Goal: Task Accomplishment & Management: Complete application form

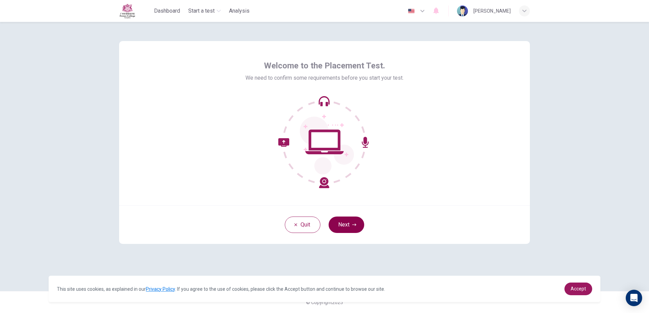
click at [342, 223] on button "Next" at bounding box center [347, 225] width 36 height 16
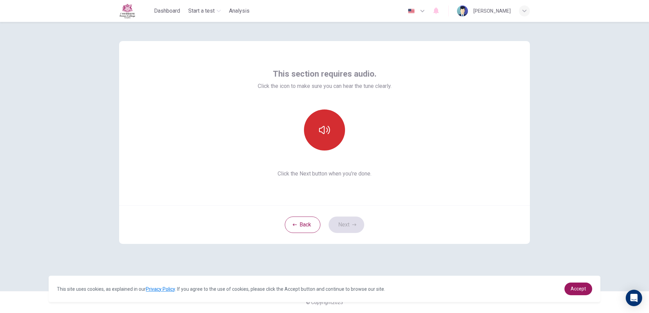
click at [331, 124] on button "button" at bounding box center [324, 130] width 41 height 41
click at [330, 124] on button "button" at bounding box center [324, 130] width 41 height 41
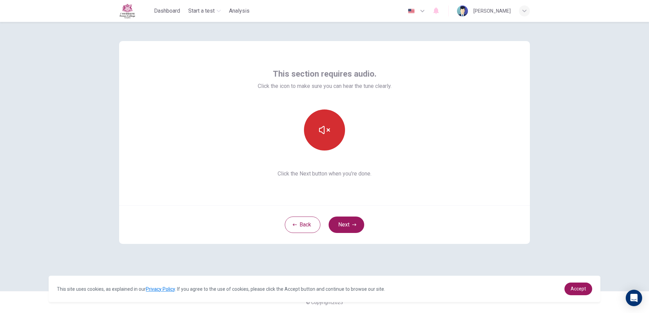
click at [330, 124] on button "button" at bounding box center [324, 130] width 41 height 41
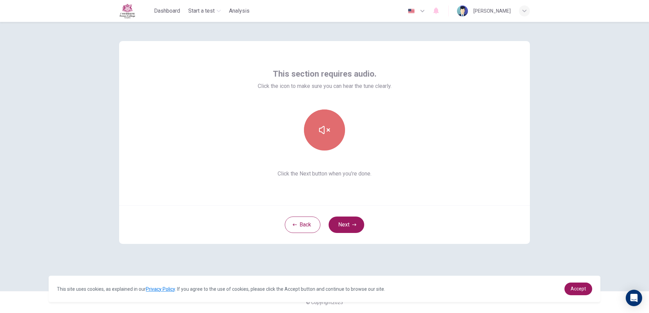
click at [330, 124] on button "button" at bounding box center [324, 130] width 41 height 41
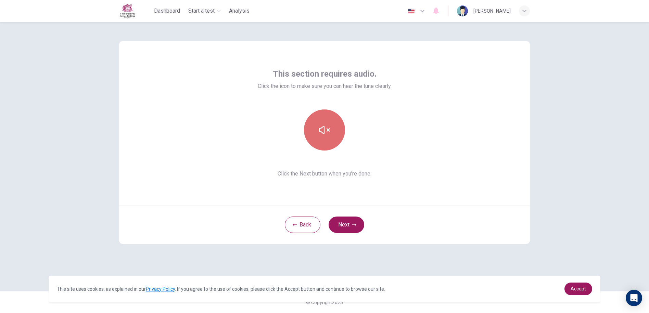
click at [330, 124] on button "button" at bounding box center [324, 130] width 41 height 41
click at [330, 122] on button "button" at bounding box center [324, 130] width 41 height 41
click at [344, 229] on button "Next" at bounding box center [347, 225] width 36 height 16
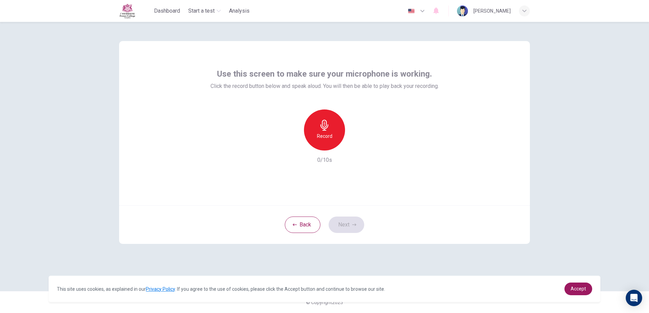
click at [327, 127] on icon "button" at bounding box center [325, 125] width 8 height 11
click at [326, 129] on icon "button" at bounding box center [324, 125] width 11 height 11
click at [343, 223] on button "Next" at bounding box center [347, 225] width 36 height 16
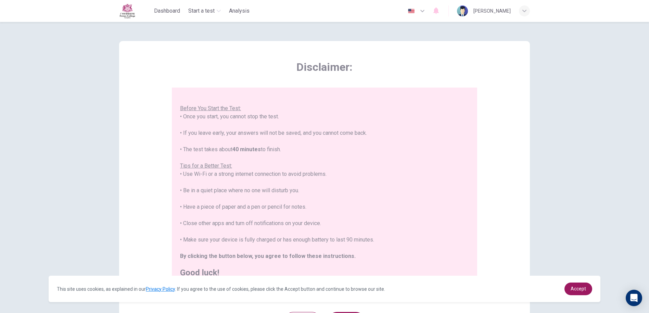
scroll to position [67, 0]
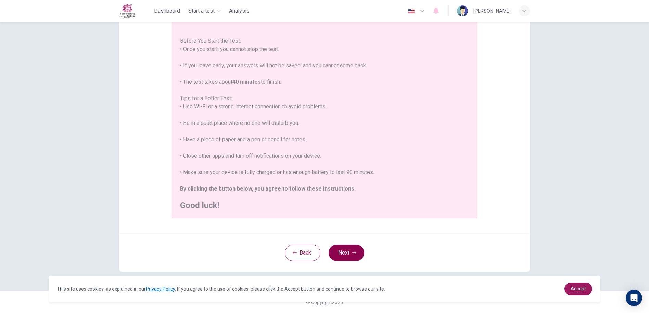
click at [346, 259] on button "Next" at bounding box center [347, 253] width 36 height 16
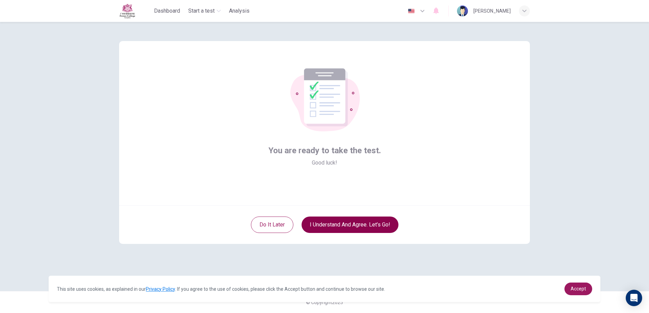
scroll to position [0, 0]
click at [355, 223] on button "I understand and agree. Let’s go!" at bounding box center [350, 225] width 97 height 16
click at [372, 225] on button "I understand and agree. Let’s go!" at bounding box center [350, 225] width 97 height 16
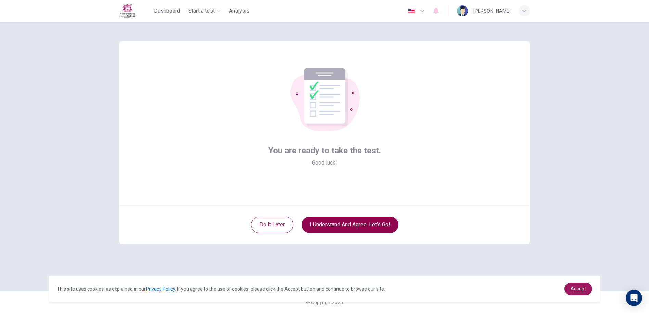
click at [372, 225] on button "I understand and agree. Let’s go!" at bounding box center [350, 225] width 97 height 16
click at [357, 217] on button "I understand and agree. Let’s go!" at bounding box center [350, 225] width 97 height 16
click at [356, 217] on button "I understand and agree. Let’s go!" at bounding box center [350, 225] width 97 height 16
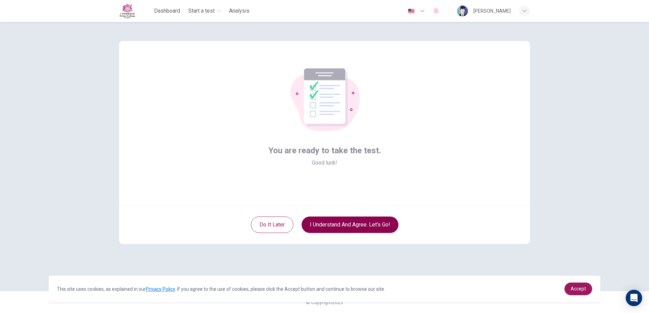
click at [356, 217] on button "I understand and agree. Let’s go!" at bounding box center [350, 225] width 97 height 16
click at [348, 220] on button "I understand and agree. Let’s go!" at bounding box center [350, 225] width 97 height 16
click at [347, 224] on button "I understand and agree. Let’s go!" at bounding box center [350, 225] width 97 height 16
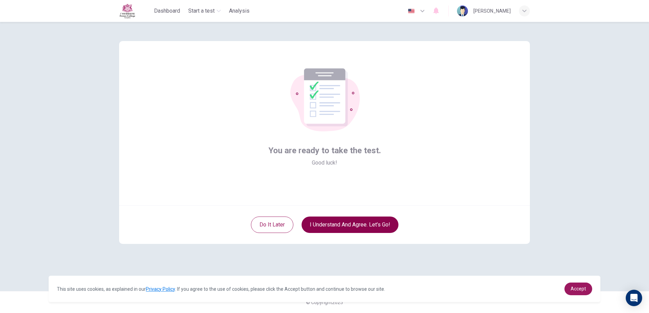
click at [347, 226] on button "I understand and agree. Let’s go!" at bounding box center [350, 225] width 97 height 16
click at [347, 227] on button "I understand and agree. Let’s go!" at bounding box center [350, 225] width 97 height 16
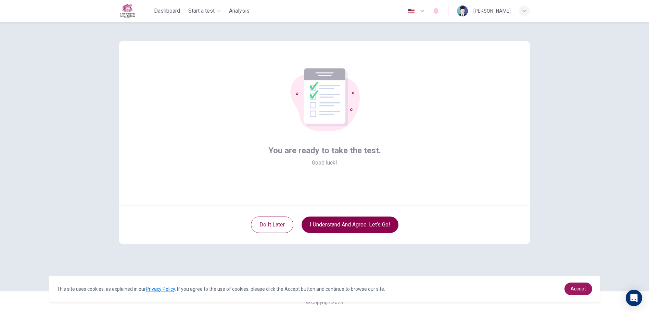
click at [348, 227] on button "I understand and agree. Let’s go!" at bounding box center [350, 225] width 97 height 16
click at [347, 227] on button "I understand and agree. Let’s go!" at bounding box center [350, 225] width 97 height 16
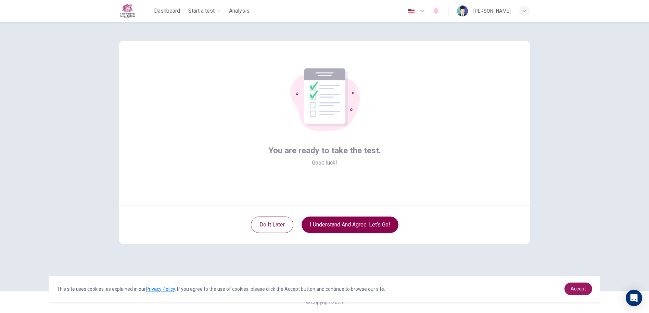
click at [347, 227] on button "I understand and agree. Let’s go!" at bounding box center [350, 225] width 97 height 16
click at [346, 227] on button "I understand and agree. Let’s go!" at bounding box center [350, 225] width 97 height 16
click at [371, 218] on button "I understand and agree. Let’s go!" at bounding box center [350, 225] width 97 height 16
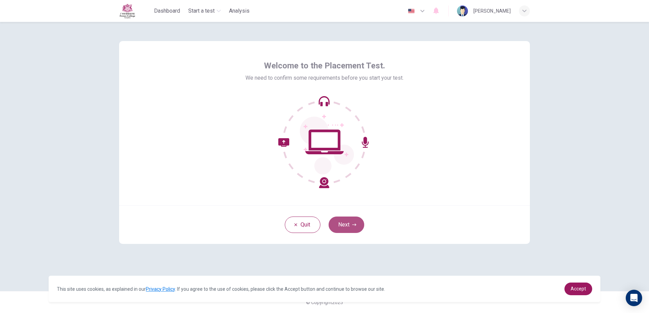
click at [344, 227] on button "Next" at bounding box center [347, 225] width 36 height 16
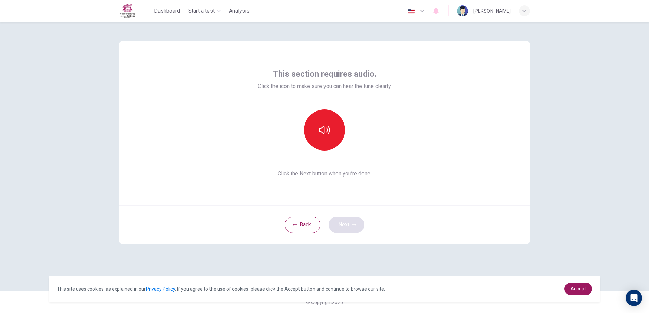
click at [344, 227] on div "Back Next" at bounding box center [324, 224] width 411 height 39
click at [313, 124] on button "button" at bounding box center [324, 130] width 41 height 41
click at [321, 128] on icon "button" at bounding box center [324, 130] width 11 height 11
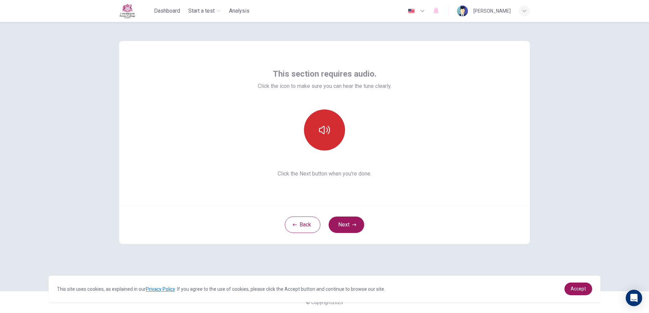
click at [321, 128] on icon "button" at bounding box center [324, 130] width 11 height 11
click at [350, 226] on button "Next" at bounding box center [347, 225] width 36 height 16
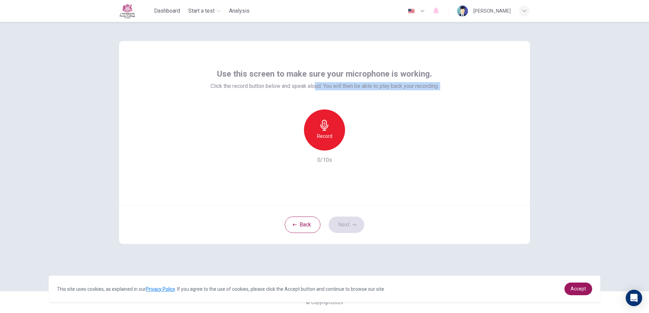
click at [315, 108] on div "Use this screen to make sure your microphone is working. Click the record butto…" at bounding box center [325, 116] width 228 height 96
drag, startPoint x: 315, startPoint y: 108, endPoint x: 324, endPoint y: 116, distance: 12.4
click at [324, 116] on div "Record" at bounding box center [324, 130] width 41 height 41
click at [342, 221] on button "Next" at bounding box center [347, 225] width 36 height 16
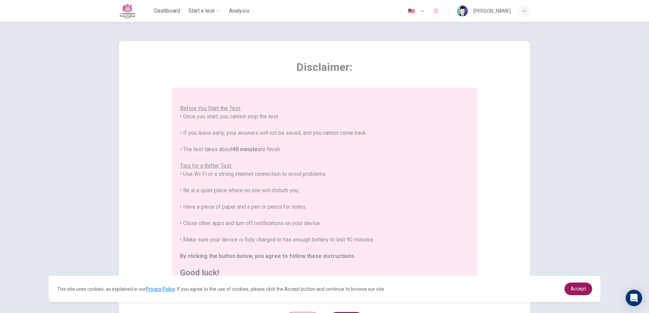
scroll to position [67, 0]
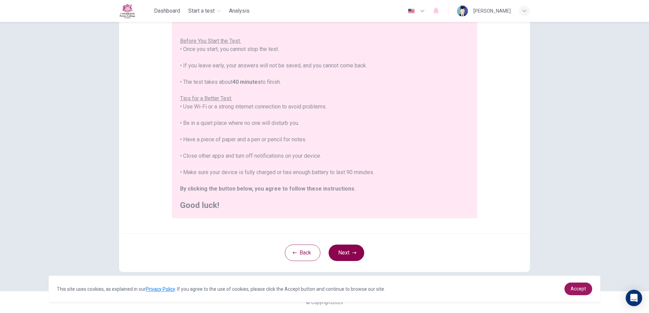
click at [345, 250] on button "Next" at bounding box center [347, 253] width 36 height 16
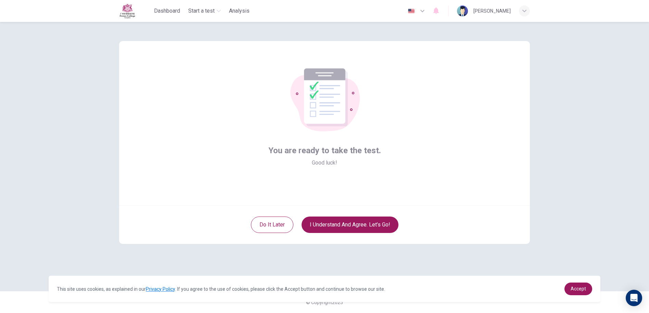
scroll to position [0, 0]
click at [342, 224] on button "I understand and agree. Let’s go!" at bounding box center [350, 225] width 97 height 16
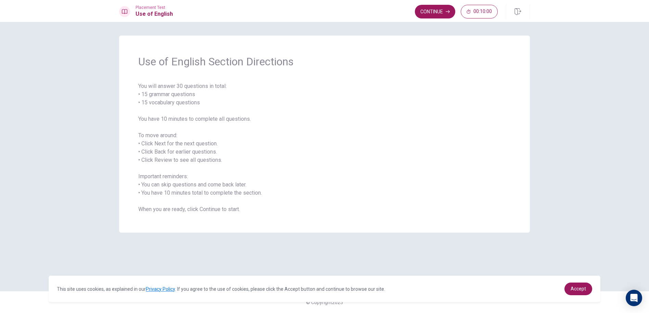
click at [325, 156] on span "You will answer 30 questions in total: • 15 grammar questions • 15 vocabulary q…" at bounding box center [324, 147] width 373 height 131
click at [435, 13] on button "Continue" at bounding box center [435, 12] width 40 height 14
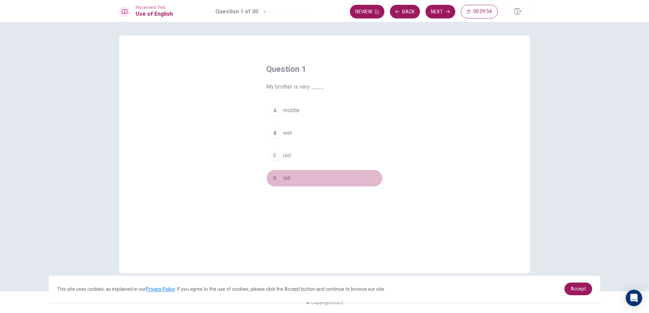
click at [278, 178] on div "D" at bounding box center [274, 178] width 11 height 11
click at [431, 14] on button "Next" at bounding box center [441, 12] width 30 height 14
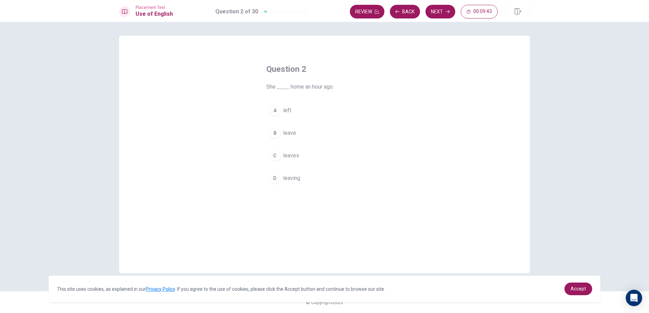
click at [304, 158] on button "C leaves" at bounding box center [324, 155] width 116 height 17
click at [444, 11] on button "Next" at bounding box center [441, 12] width 30 height 14
click at [305, 179] on button "D walks" at bounding box center [324, 178] width 116 height 17
click at [438, 15] on button "Next" at bounding box center [441, 12] width 30 height 14
click at [307, 134] on button "B was been" at bounding box center [324, 133] width 116 height 17
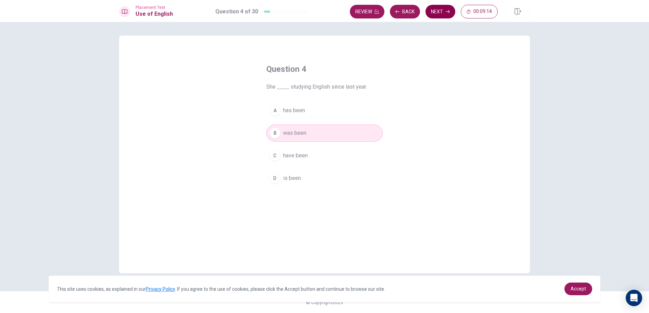
click at [447, 14] on button "Next" at bounding box center [441, 12] width 30 height 14
click at [321, 110] on button "A flower" at bounding box center [324, 110] width 116 height 17
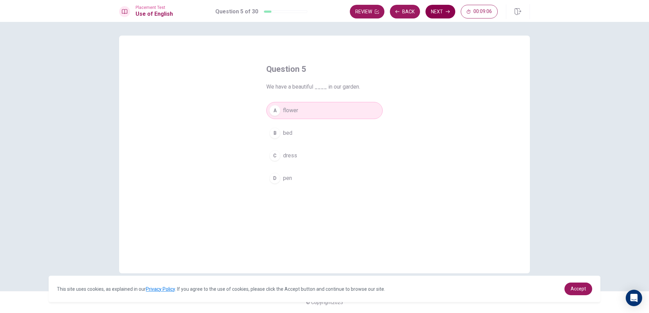
click at [440, 12] on button "Next" at bounding box center [441, 12] width 30 height 14
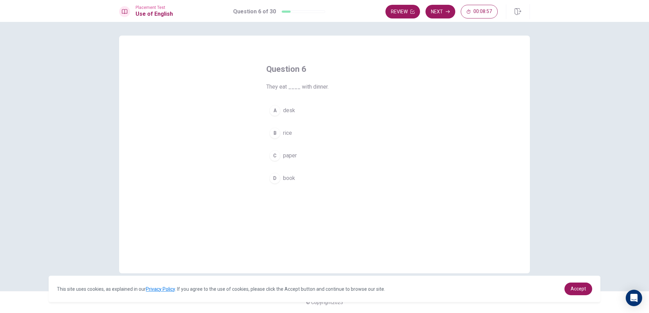
click at [298, 131] on button "B rice" at bounding box center [324, 133] width 116 height 17
click at [443, 11] on button "Next" at bounding box center [441, 12] width 30 height 14
drag, startPoint x: 307, startPoint y: 91, endPoint x: 325, endPoint y: 90, distance: 17.8
click at [325, 90] on span "The ____ is in the jungle." at bounding box center [324, 87] width 116 height 8
drag, startPoint x: 323, startPoint y: 87, endPoint x: 303, endPoint y: 89, distance: 20.4
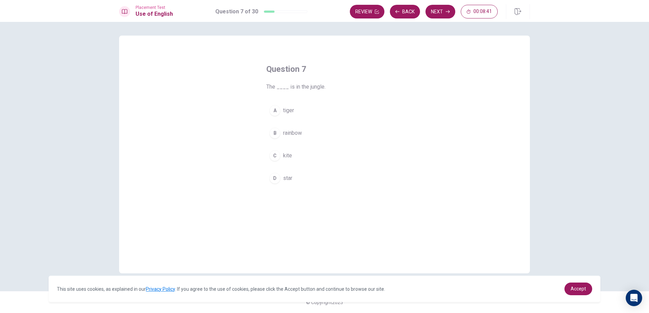
click at [303, 89] on span "The ____ is in the jungle." at bounding box center [324, 87] width 116 height 8
drag, startPoint x: 309, startPoint y: 87, endPoint x: 325, endPoint y: 85, distance: 16.9
click at [325, 85] on span "The ____ is in the jungle." at bounding box center [324, 87] width 116 height 8
click at [303, 141] on button "B rainbow" at bounding box center [324, 133] width 116 height 17
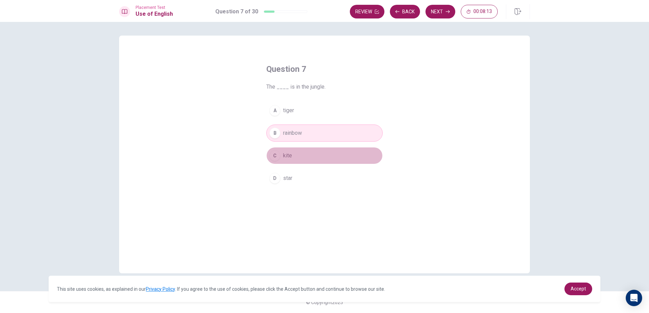
click at [310, 162] on button "C kite" at bounding box center [324, 155] width 116 height 17
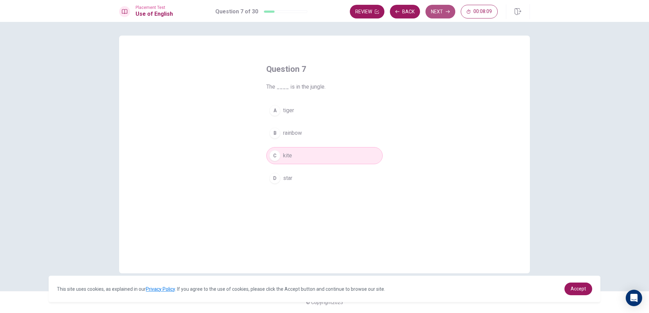
click at [436, 14] on button "Next" at bounding box center [441, 12] width 30 height 14
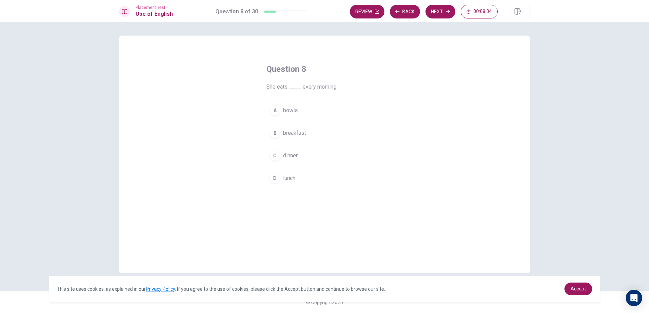
click at [302, 135] on span "breakfast" at bounding box center [294, 133] width 23 height 8
click at [439, 10] on button "Next" at bounding box center [441, 12] width 30 height 14
click at [305, 156] on button "C warm" at bounding box center [324, 155] width 116 height 17
click at [433, 7] on button "Next" at bounding box center [441, 12] width 30 height 14
click at [303, 134] on button "B has" at bounding box center [324, 133] width 116 height 17
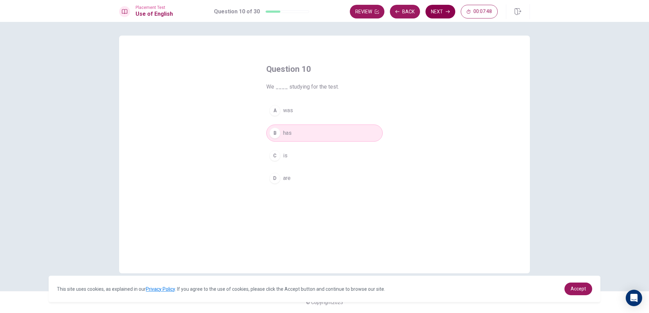
click at [441, 6] on button "Next" at bounding box center [441, 12] width 30 height 14
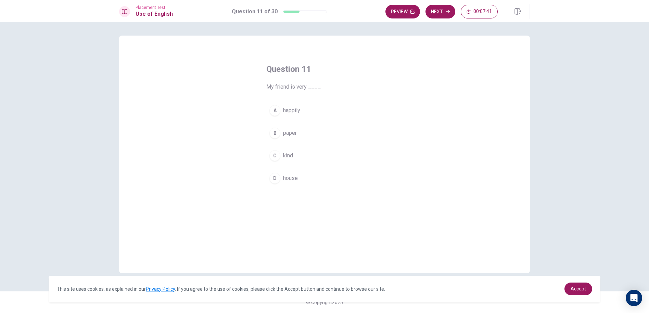
click at [300, 158] on button "C kind" at bounding box center [324, 155] width 116 height 17
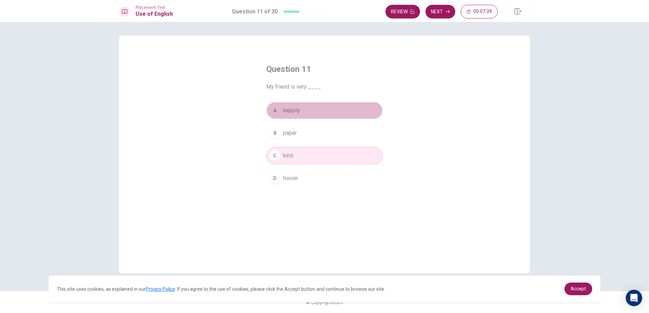
click at [324, 110] on button "A happily" at bounding box center [324, 110] width 116 height 17
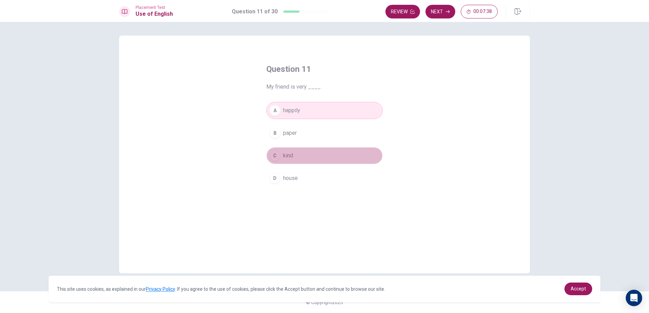
click at [300, 162] on button "C kind" at bounding box center [324, 155] width 116 height 17
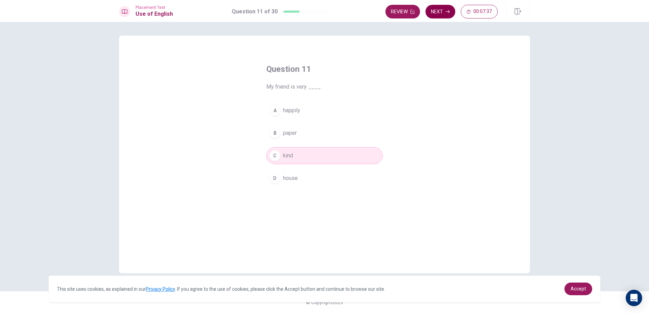
click at [432, 13] on button "Next" at bounding box center [441, 12] width 30 height 14
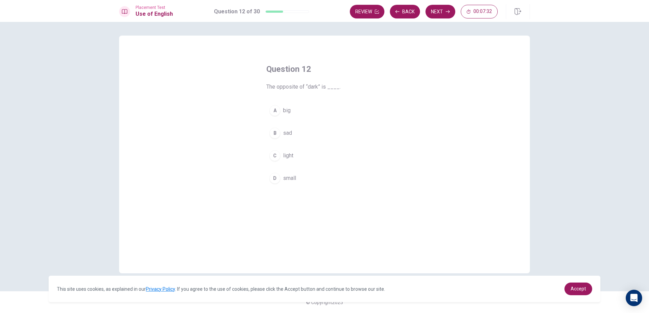
drag, startPoint x: 276, startPoint y: 88, endPoint x: 326, endPoint y: 87, distance: 50.0
click at [326, 87] on span "The opposite of “dark” is ____." at bounding box center [324, 87] width 116 height 8
click at [308, 155] on button "C light" at bounding box center [324, 155] width 116 height 17
click at [435, 8] on button "Next" at bounding box center [441, 12] width 30 height 14
click at [308, 156] on button "C study" at bounding box center [324, 155] width 116 height 17
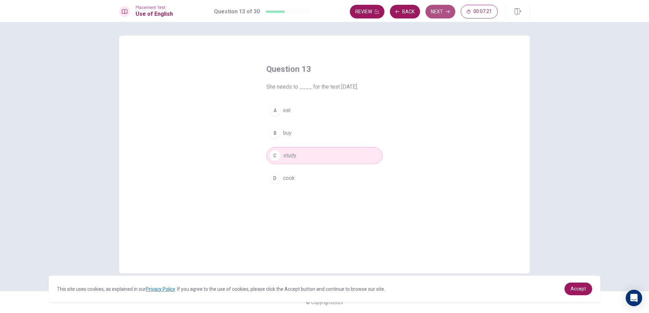
click at [442, 10] on button "Next" at bounding box center [441, 12] width 30 height 14
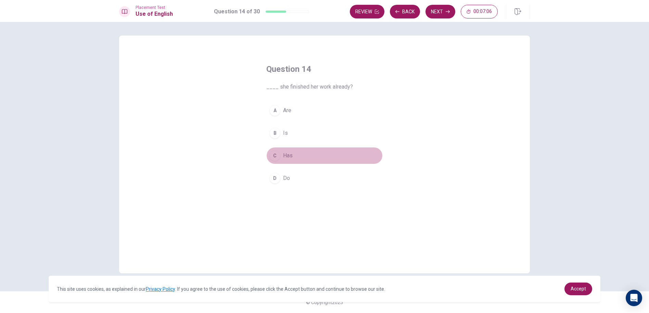
click at [298, 156] on button "C Has" at bounding box center [324, 155] width 116 height 17
click at [435, 12] on button "Next" at bounding box center [441, 12] width 30 height 14
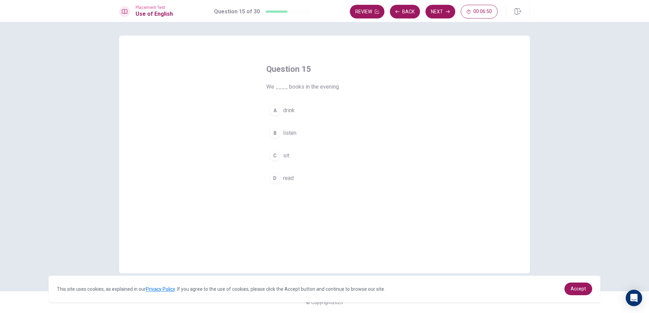
click at [314, 180] on button "D read" at bounding box center [324, 178] width 116 height 17
click at [448, 8] on button "Next" at bounding box center [441, 12] width 30 height 14
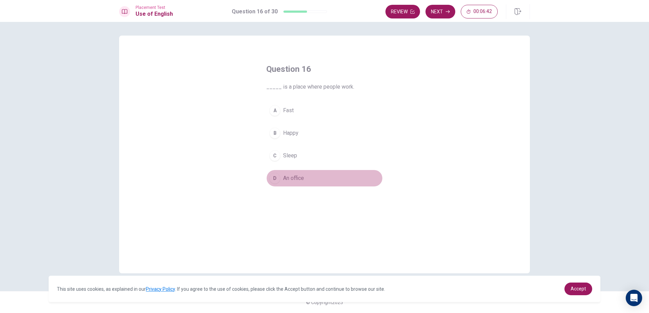
click at [302, 180] on span "An office" at bounding box center [293, 178] width 21 height 8
click at [448, 6] on button "Next" at bounding box center [441, 12] width 30 height 14
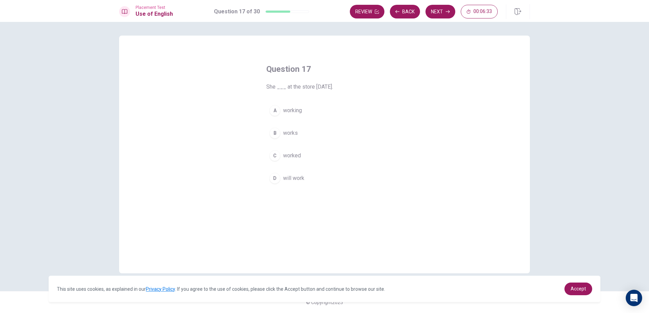
click at [303, 131] on button "B works" at bounding box center [324, 133] width 116 height 17
click at [438, 10] on button "Next" at bounding box center [441, 12] width 30 height 14
click at [303, 155] on button "C will see" at bounding box center [324, 155] width 116 height 17
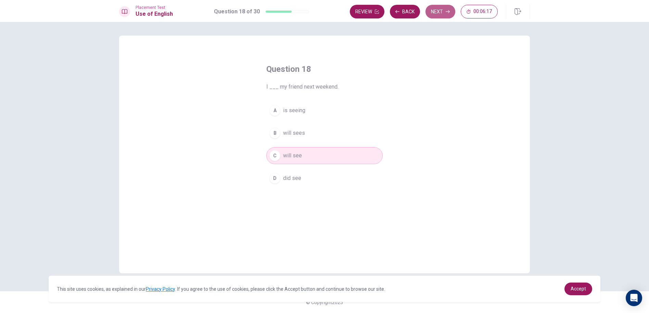
click at [442, 10] on button "Next" at bounding box center [441, 12] width 30 height 14
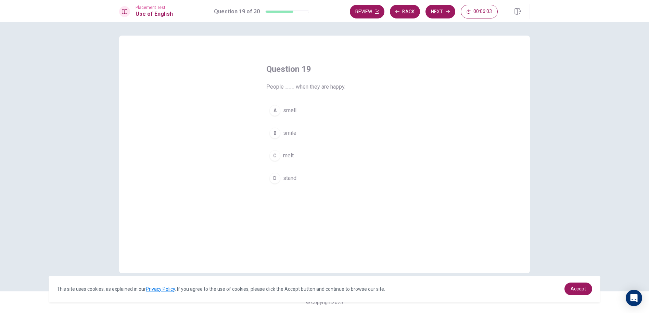
click at [299, 133] on button "B smile" at bounding box center [324, 133] width 116 height 17
click at [443, 11] on button "Next" at bounding box center [441, 12] width 30 height 14
click at [309, 151] on button "C Does" at bounding box center [324, 155] width 116 height 17
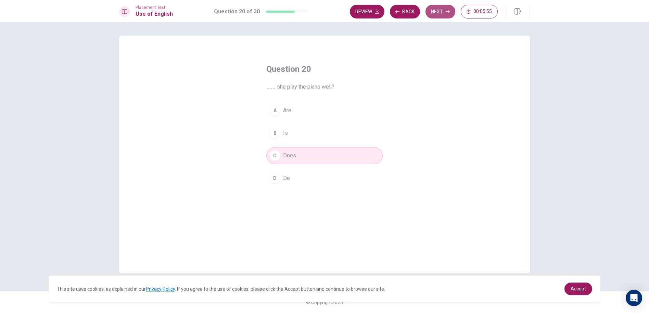
click at [448, 5] on button "Next" at bounding box center [441, 12] width 30 height 14
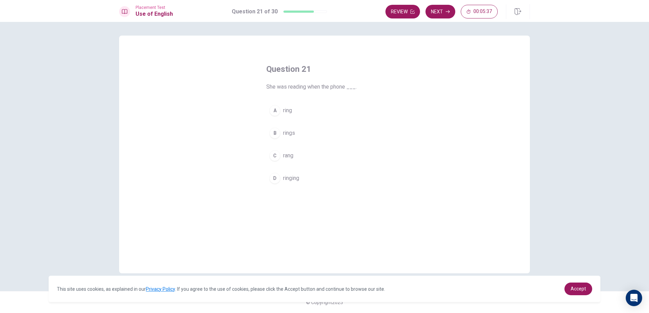
click at [304, 133] on button "B rings" at bounding box center [324, 133] width 116 height 17
click at [440, 8] on button "Next" at bounding box center [441, 12] width 30 height 14
click at [401, 12] on button "Back" at bounding box center [405, 12] width 30 height 14
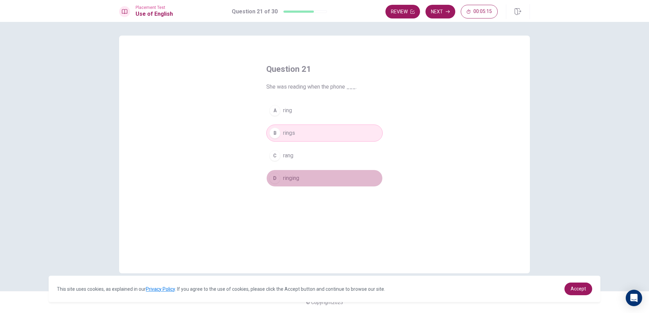
click at [318, 175] on button "D ringing" at bounding box center [324, 178] width 116 height 17
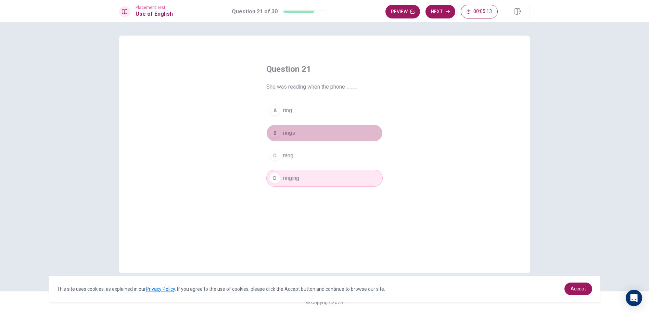
click at [303, 128] on button "B rings" at bounding box center [324, 133] width 116 height 17
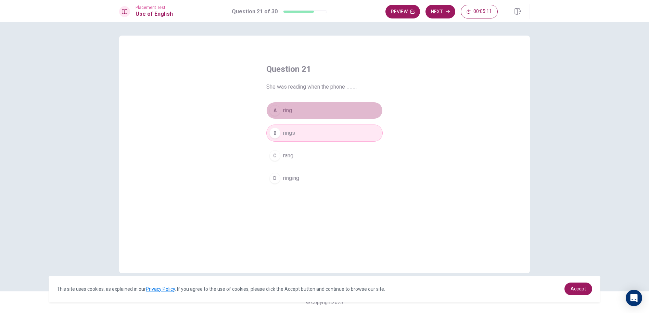
click at [313, 108] on button "A ring" at bounding box center [324, 110] width 116 height 17
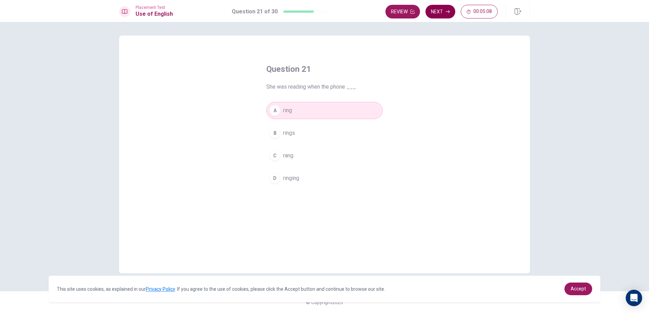
click at [447, 7] on button "Next" at bounding box center [441, 12] width 30 height 14
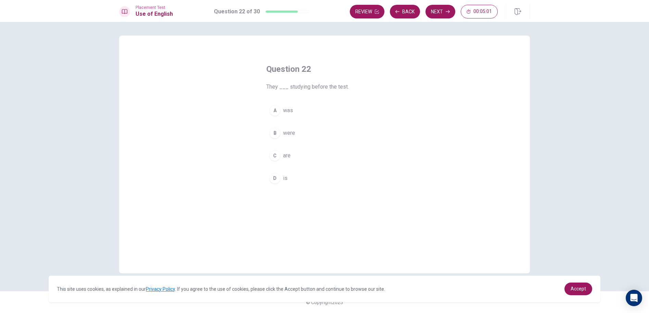
click at [328, 134] on button "B were" at bounding box center [324, 133] width 116 height 17
click at [443, 7] on button "Next" at bounding box center [441, 12] width 30 height 14
click at [404, 14] on button "Back" at bounding box center [405, 12] width 30 height 14
click at [440, 11] on button "Next" at bounding box center [441, 12] width 30 height 14
click at [302, 156] on button "C have" at bounding box center [324, 155] width 116 height 17
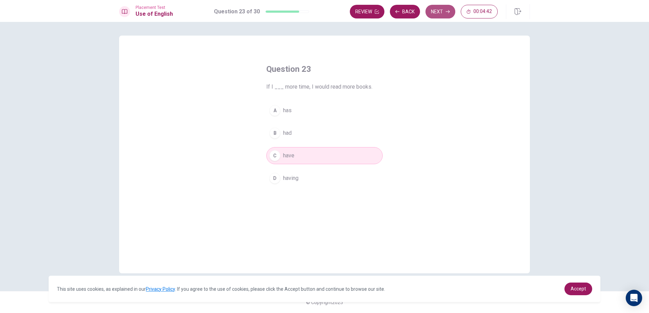
click at [445, 10] on button "Next" at bounding box center [441, 12] width 30 height 14
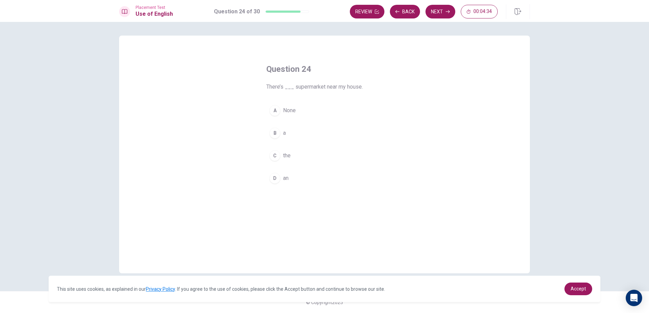
click at [305, 134] on button "B a" at bounding box center [324, 133] width 116 height 17
click at [440, 11] on button "Next" at bounding box center [441, 12] width 30 height 14
click at [297, 158] on span "Return" at bounding box center [290, 156] width 15 height 8
click at [443, 9] on button "Next" at bounding box center [441, 12] width 30 height 14
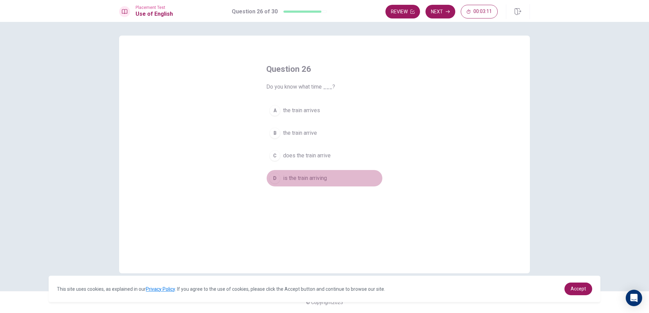
click at [322, 177] on span "is the train arriving" at bounding box center [305, 178] width 44 height 8
click at [441, 11] on button "Next" at bounding box center [441, 12] width 30 height 14
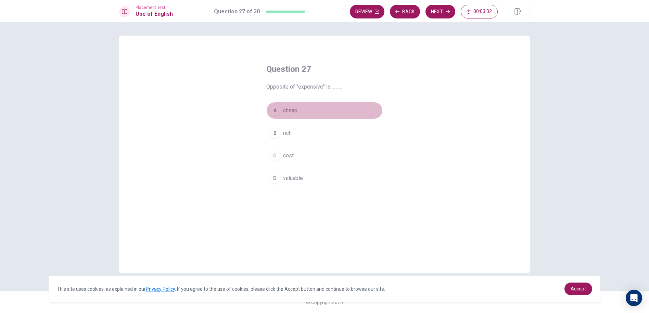
click at [302, 112] on button "A cheap" at bounding box center [324, 110] width 116 height 17
click at [438, 14] on button "Next" at bounding box center [441, 12] width 30 height 14
click at [303, 132] on button "B in" at bounding box center [324, 133] width 116 height 17
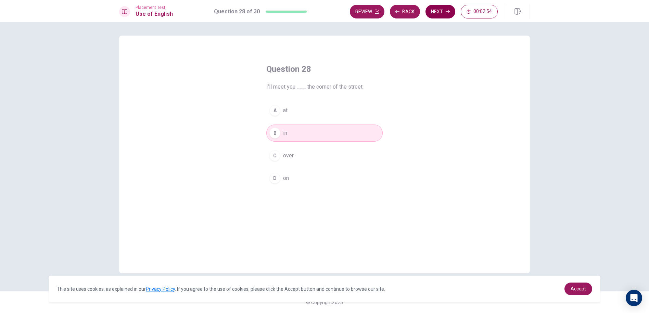
click at [437, 11] on button "Next" at bounding box center [441, 12] width 30 height 14
drag, startPoint x: 352, startPoint y: 87, endPoint x: 366, endPoint y: 90, distance: 14.0
click at [366, 90] on span "She ___ working on her new project next month." at bounding box center [324, 87] width 116 height 8
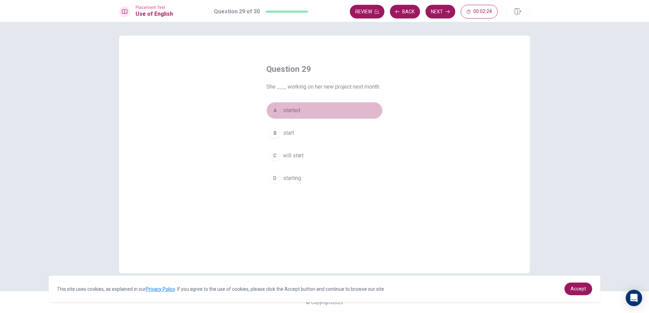
click at [308, 112] on button "A started" at bounding box center [324, 110] width 116 height 17
click at [306, 162] on button "C will start" at bounding box center [324, 155] width 116 height 17
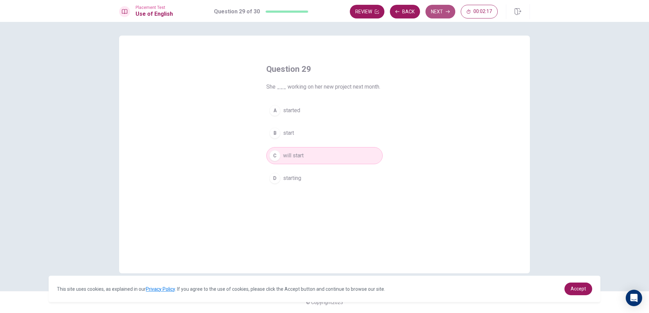
click at [443, 9] on button "Next" at bounding box center [441, 12] width 30 height 14
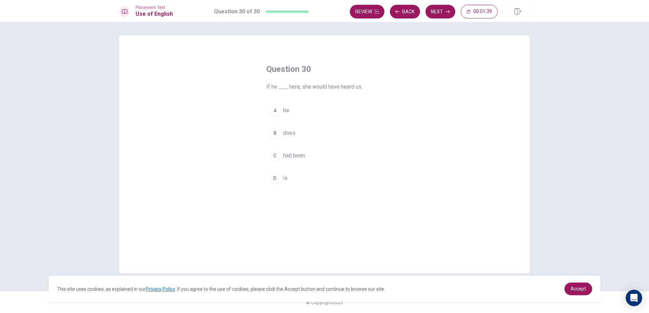
click at [290, 175] on button "D is" at bounding box center [324, 178] width 116 height 17
click at [439, 14] on button "Next" at bounding box center [441, 12] width 30 height 14
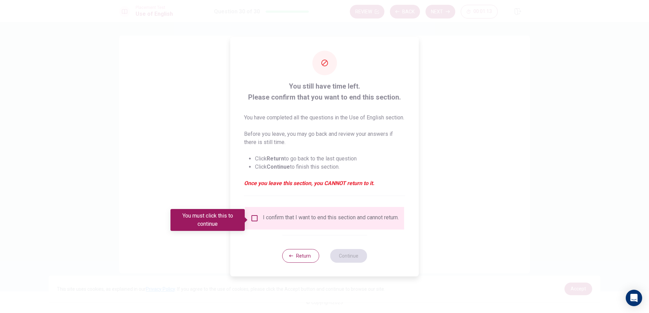
click at [251, 220] on input "You must click this to continue" at bounding box center [255, 218] width 8 height 8
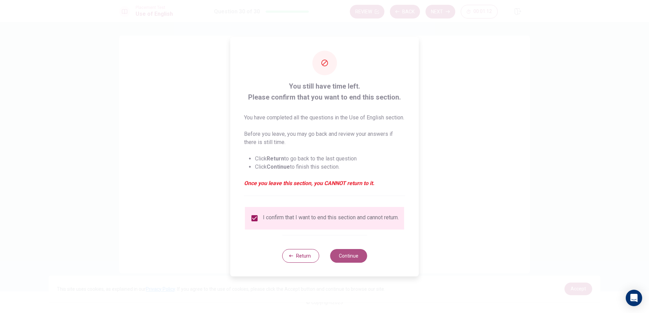
click at [353, 259] on button "Continue" at bounding box center [348, 256] width 37 height 14
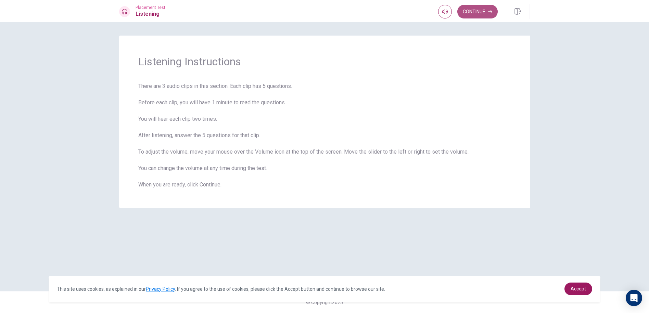
click at [481, 15] on button "Continue" at bounding box center [477, 12] width 40 height 14
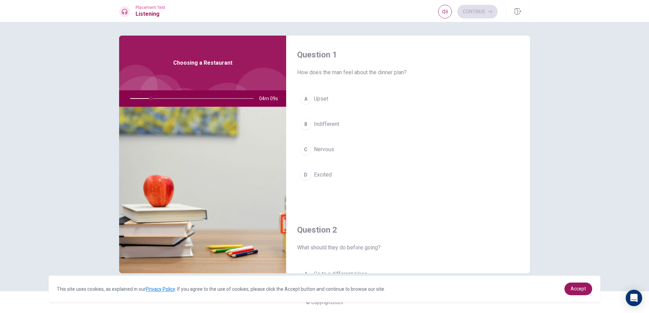
drag, startPoint x: 152, startPoint y: 97, endPoint x: 140, endPoint y: 101, distance: 13.1
click at [140, 101] on div at bounding box center [190, 98] width 137 height 16
drag, startPoint x: 152, startPoint y: 96, endPoint x: 144, endPoint y: 100, distance: 9.6
click at [144, 100] on div at bounding box center [190, 98] width 137 height 16
click at [337, 172] on button "D Excited" at bounding box center [408, 174] width 222 height 17
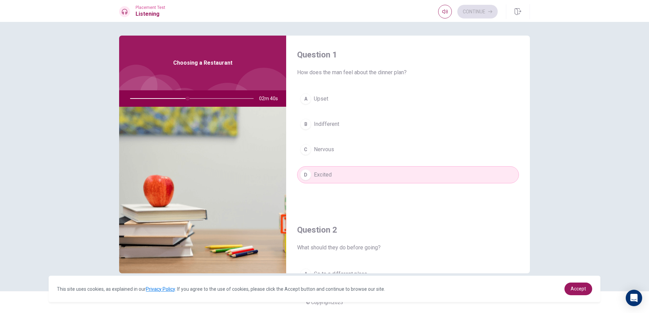
click at [349, 88] on div "Question 1 How does the man feel about the dinner plan? A Upset B Indifferent C…" at bounding box center [408, 123] width 244 height 175
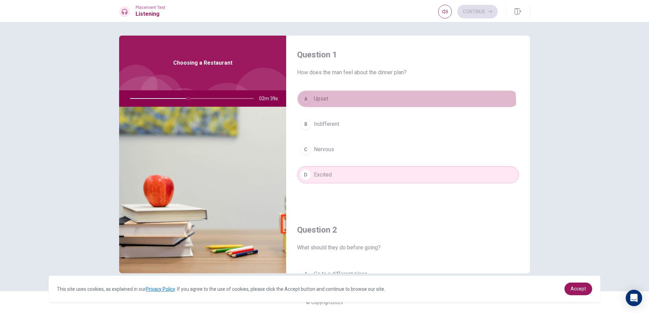
click at [340, 107] on button "A Upset" at bounding box center [408, 98] width 222 height 17
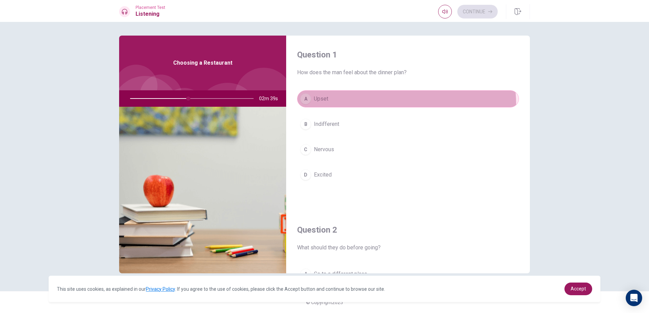
click at [340, 106] on button "A Upset" at bounding box center [408, 98] width 222 height 17
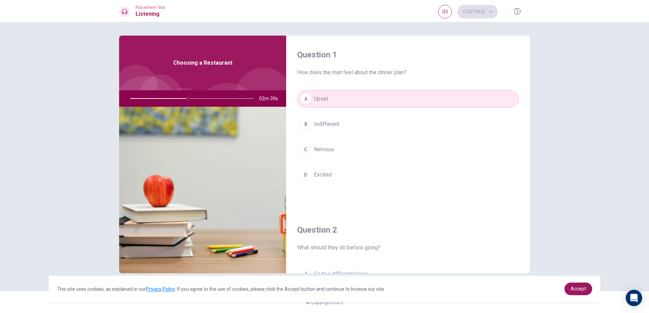
click at [337, 102] on button "A Upset" at bounding box center [408, 98] width 222 height 17
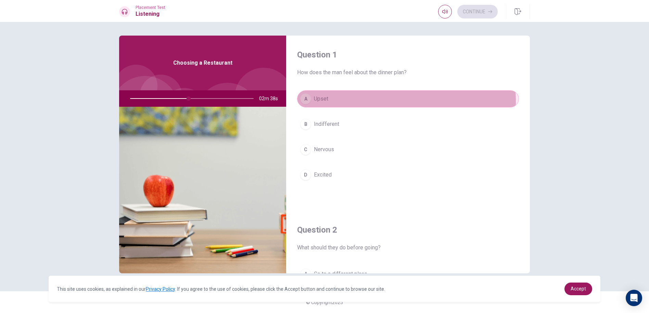
click at [337, 102] on button "A Upset" at bounding box center [408, 98] width 222 height 17
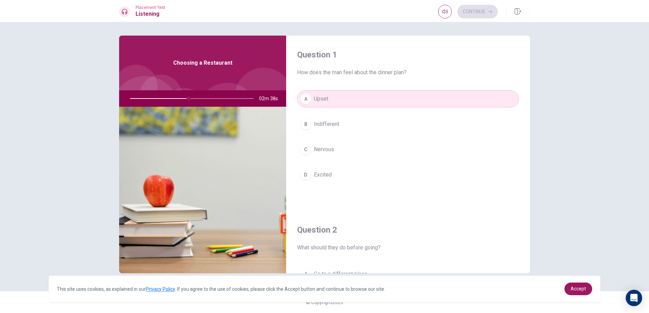
click at [337, 102] on button "A Upset" at bounding box center [408, 98] width 222 height 17
click at [330, 134] on div "A Upset B Indifferent C Nervous D Excited" at bounding box center [408, 143] width 222 height 107
drag, startPoint x: 330, startPoint y: 134, endPoint x: 330, endPoint y: 129, distance: 5.1
click at [330, 134] on div "A Upset B Indifferent C Nervous D Excited" at bounding box center [408, 143] width 222 height 107
click at [336, 113] on div "A Upset B Indifferent C Nervous D Excited" at bounding box center [408, 143] width 222 height 107
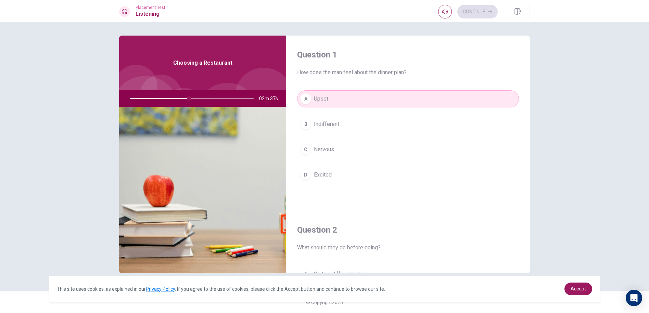
click at [334, 120] on button "B Indifferent" at bounding box center [408, 124] width 222 height 17
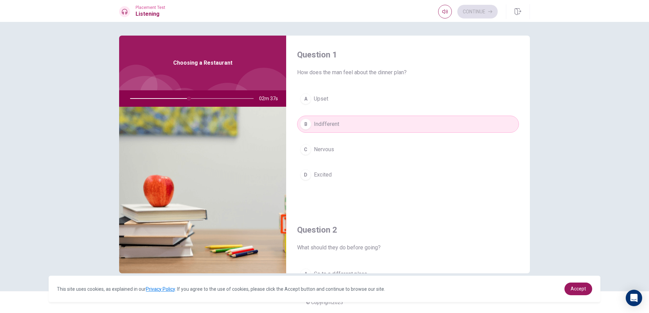
click at [334, 120] on button "B Indifferent" at bounding box center [408, 124] width 222 height 17
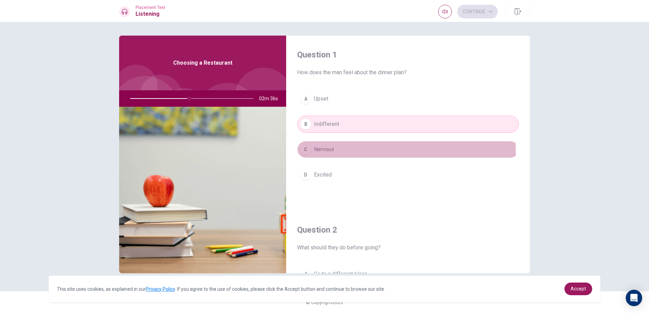
click at [323, 153] on span "Nervous" at bounding box center [324, 150] width 20 height 8
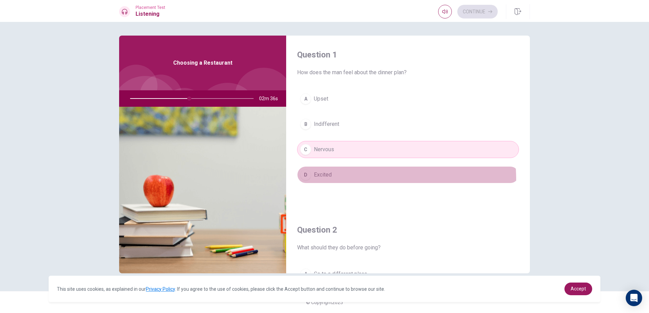
click at [320, 181] on button "D Excited" at bounding box center [408, 174] width 222 height 17
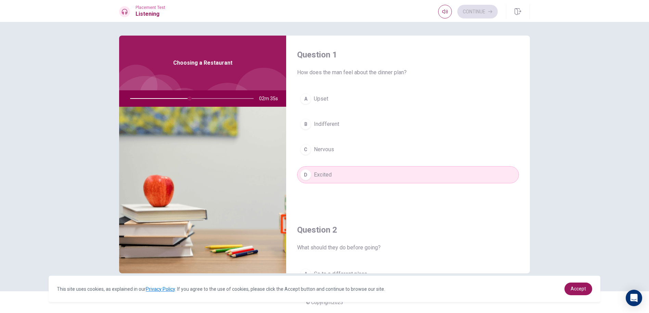
click at [323, 148] on span "Nervous" at bounding box center [324, 150] width 20 height 8
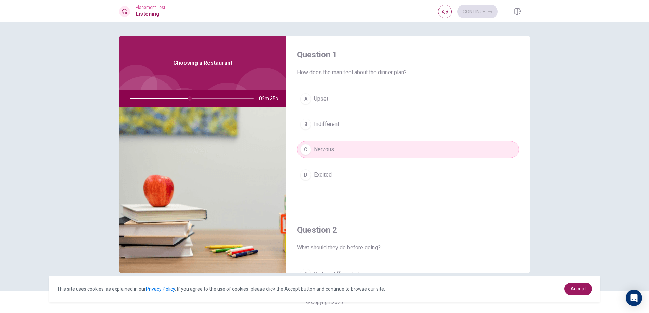
drag, startPoint x: 329, startPoint y: 125, endPoint x: 334, endPoint y: 105, distance: 20.3
click at [334, 115] on div "A Upset B Indifferent C Nervous D Excited" at bounding box center [408, 143] width 222 height 107
click at [331, 99] on button "A Upset" at bounding box center [408, 98] width 222 height 17
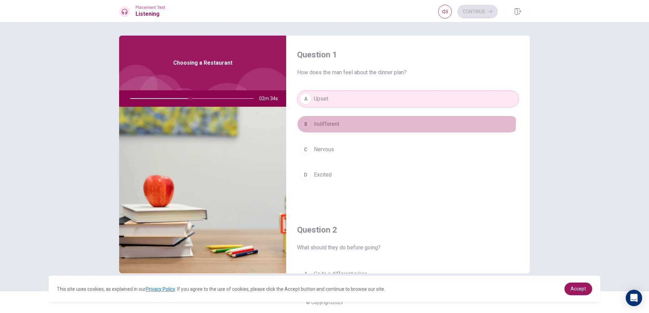
click at [331, 123] on span "Indifferent" at bounding box center [326, 124] width 25 height 8
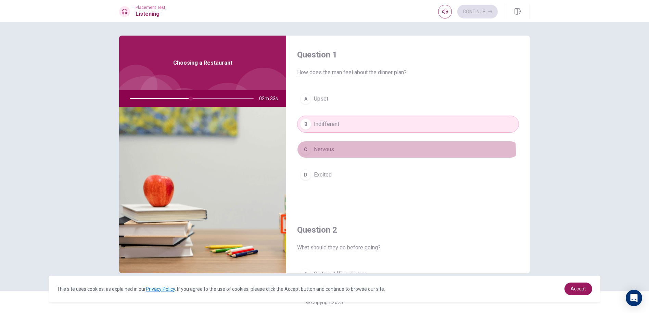
click at [332, 153] on span "Nervous" at bounding box center [324, 150] width 20 height 8
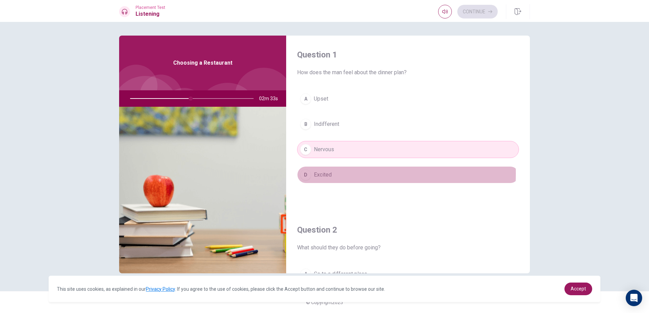
click at [316, 174] on span "Excited" at bounding box center [323, 175] width 18 height 8
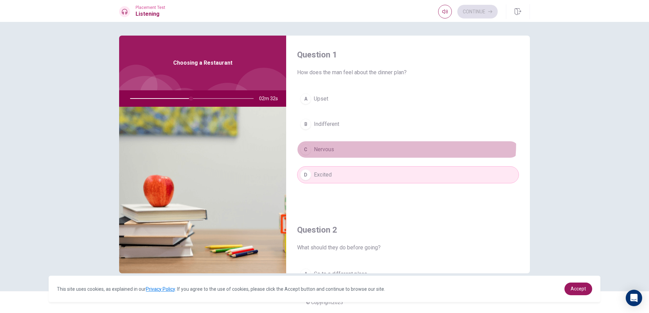
click at [316, 141] on button "C Nervous" at bounding box center [408, 149] width 222 height 17
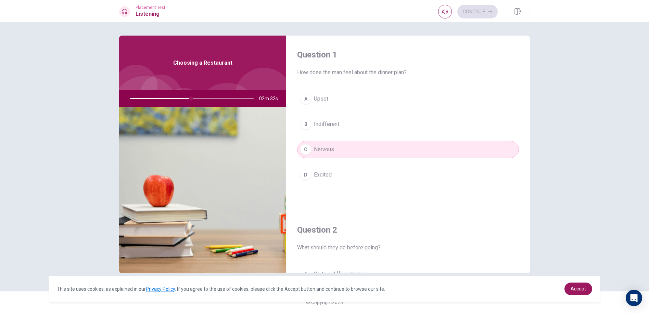
click at [324, 115] on div "A Upset B Indifferent C Nervous D Excited" at bounding box center [408, 143] width 222 height 107
click at [320, 121] on span "Indifferent" at bounding box center [326, 124] width 25 height 8
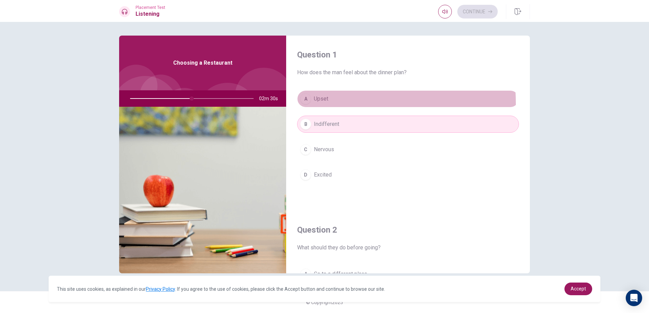
click at [307, 104] on div "A" at bounding box center [305, 98] width 11 height 11
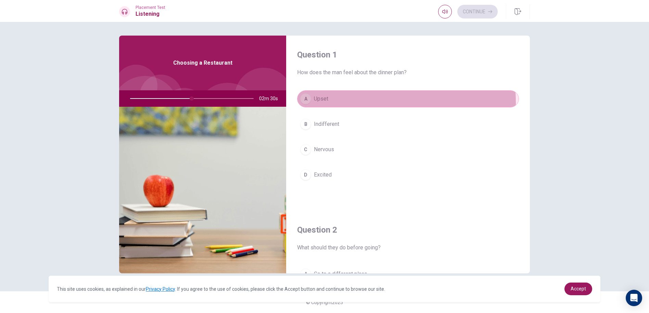
click at [307, 104] on div "A" at bounding box center [305, 98] width 11 height 11
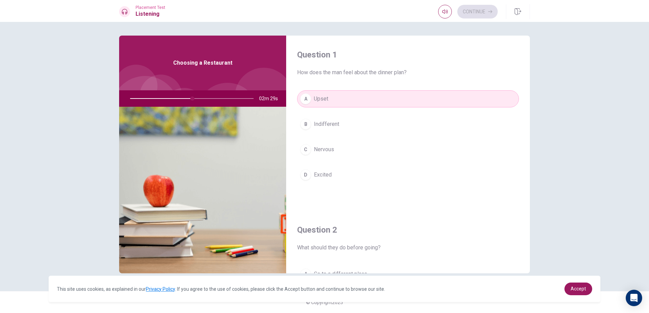
click at [307, 104] on div "A" at bounding box center [305, 98] width 11 height 11
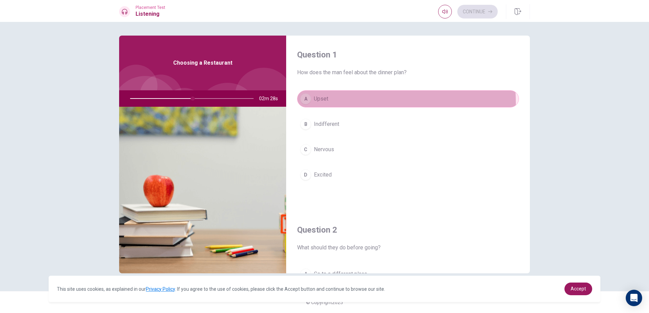
click at [307, 104] on div "A" at bounding box center [305, 98] width 11 height 11
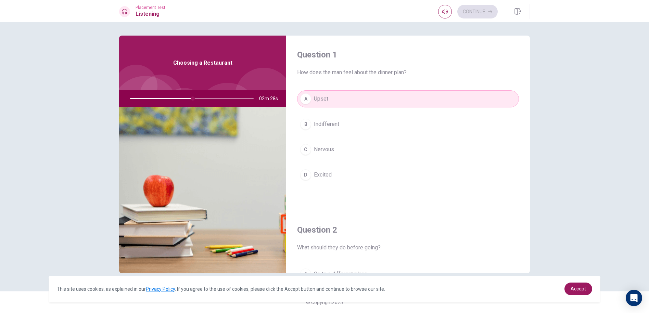
click at [307, 104] on div "A" at bounding box center [305, 98] width 11 height 11
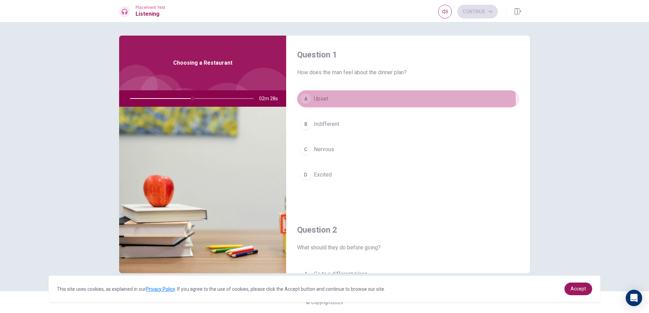
click at [307, 104] on div "A" at bounding box center [305, 98] width 11 height 11
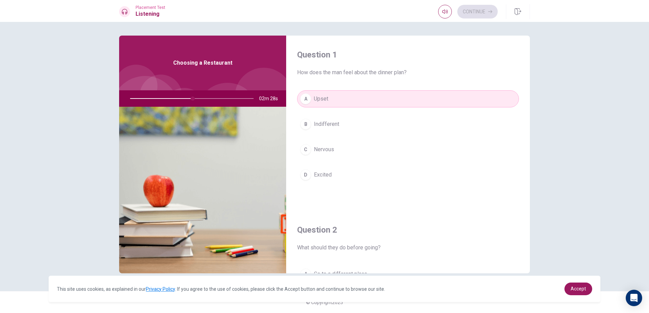
click at [307, 104] on div "A" at bounding box center [305, 98] width 11 height 11
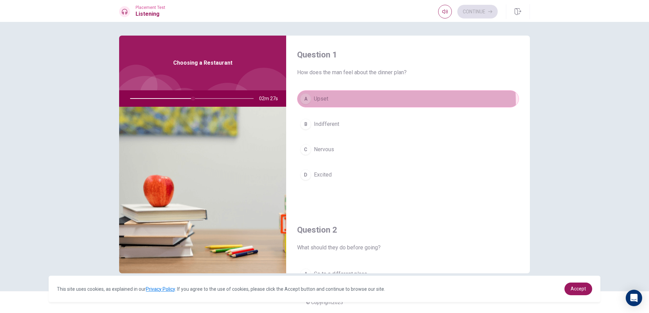
click at [307, 104] on div "A" at bounding box center [305, 98] width 11 height 11
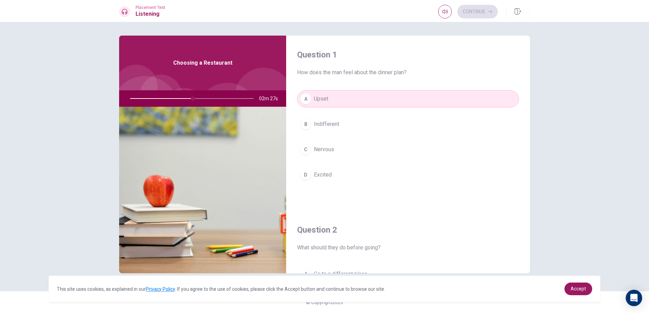
click at [307, 104] on div "A" at bounding box center [305, 98] width 11 height 11
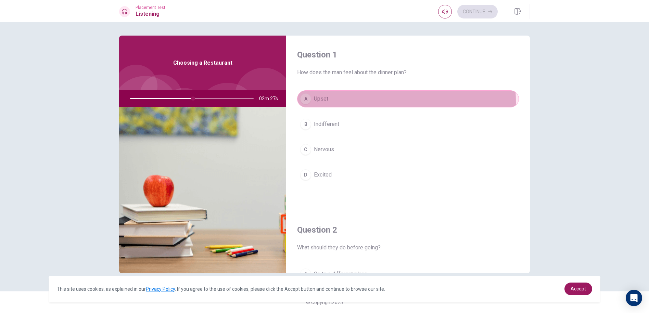
click at [305, 103] on div "A" at bounding box center [305, 98] width 11 height 11
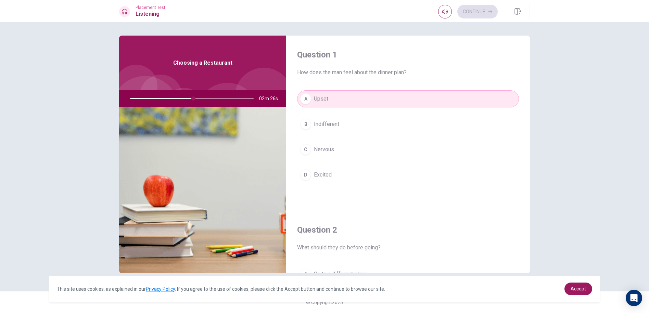
click at [305, 103] on div "A" at bounding box center [305, 98] width 11 height 11
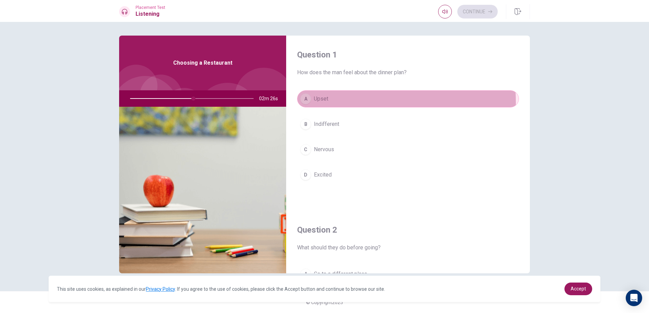
click at [305, 103] on div "A" at bounding box center [305, 98] width 11 height 11
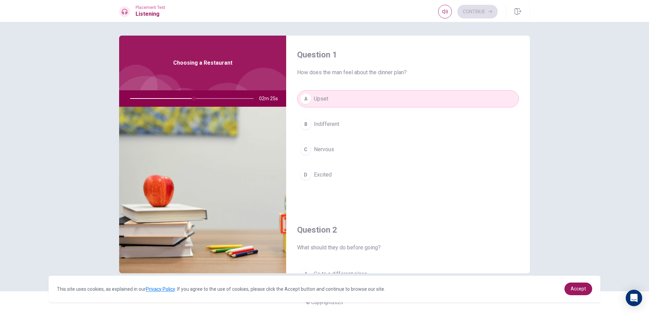
click at [305, 103] on div "A" at bounding box center [305, 98] width 11 height 11
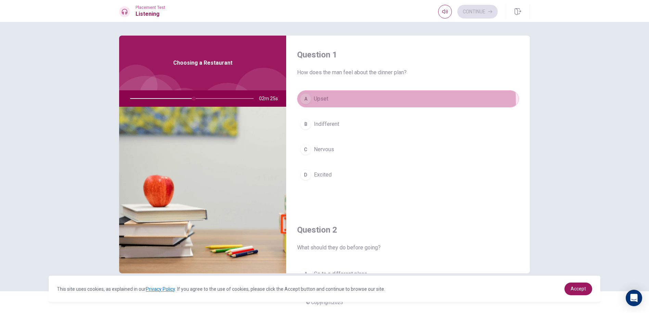
click at [305, 103] on div "A" at bounding box center [305, 98] width 11 height 11
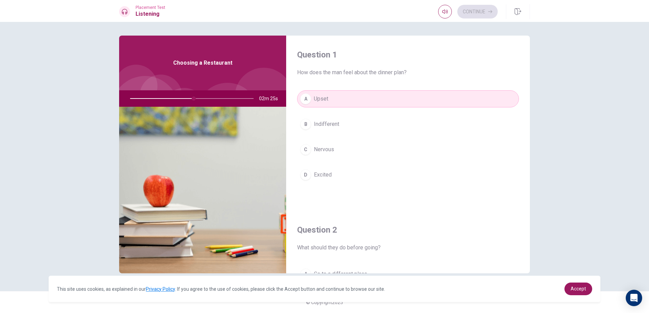
click at [305, 103] on div "A" at bounding box center [305, 98] width 11 height 11
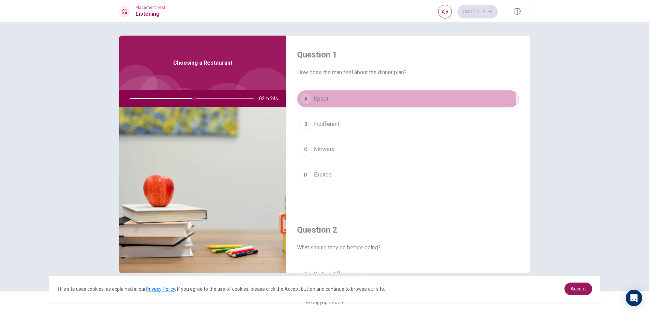
click at [305, 103] on div "A" at bounding box center [305, 98] width 11 height 11
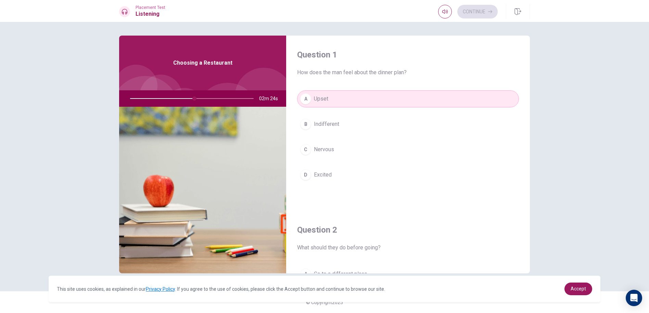
click at [305, 103] on div "A" at bounding box center [305, 98] width 11 height 11
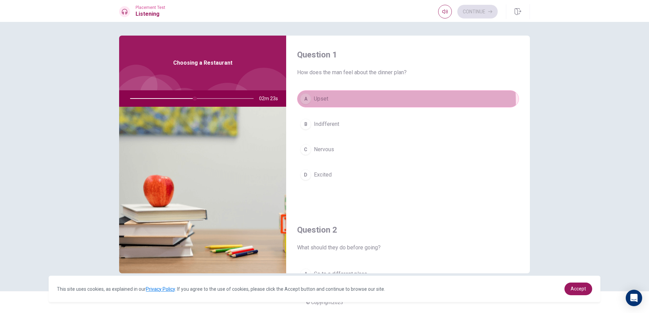
click at [305, 103] on div "A" at bounding box center [305, 98] width 11 height 11
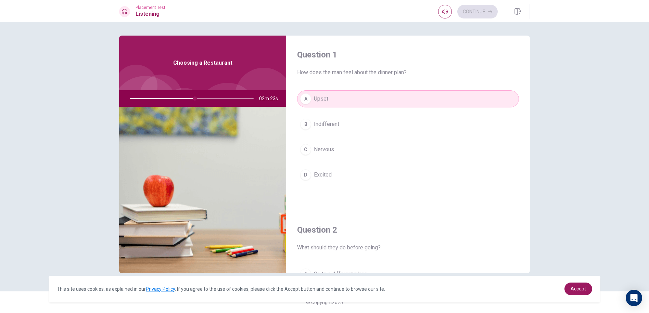
click at [305, 103] on div "A" at bounding box center [305, 98] width 11 height 11
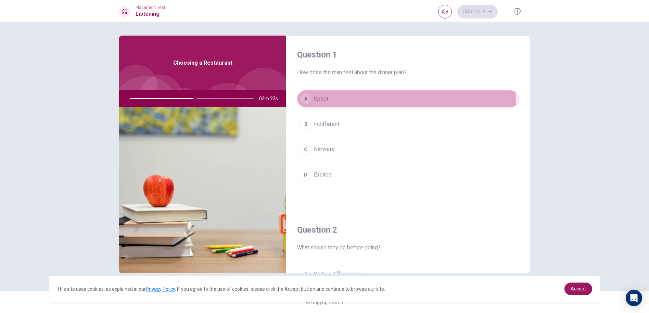
click at [305, 103] on div "A" at bounding box center [305, 98] width 11 height 11
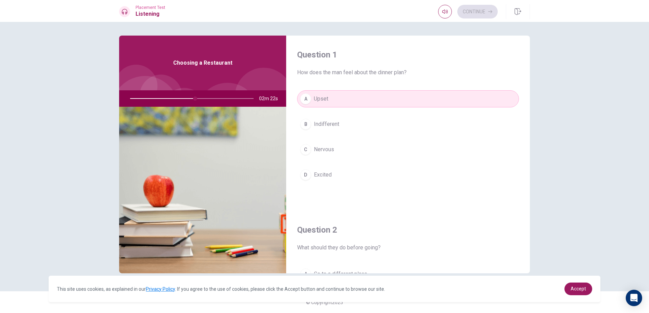
click at [305, 103] on div "A" at bounding box center [305, 98] width 11 height 11
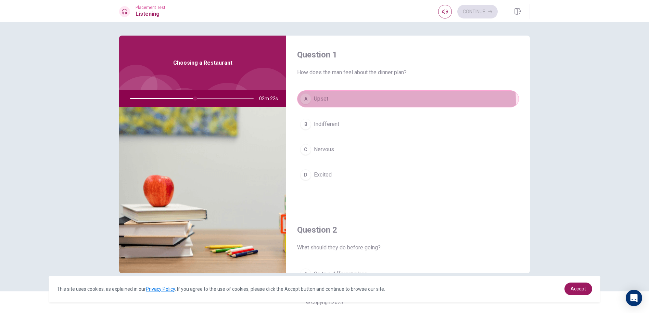
click at [305, 103] on div "A" at bounding box center [305, 98] width 11 height 11
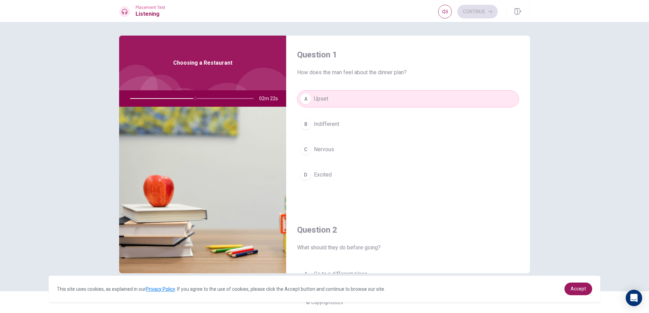
click at [305, 103] on div "A" at bounding box center [305, 98] width 11 height 11
click at [332, 178] on button "D Excited" at bounding box center [408, 174] width 222 height 17
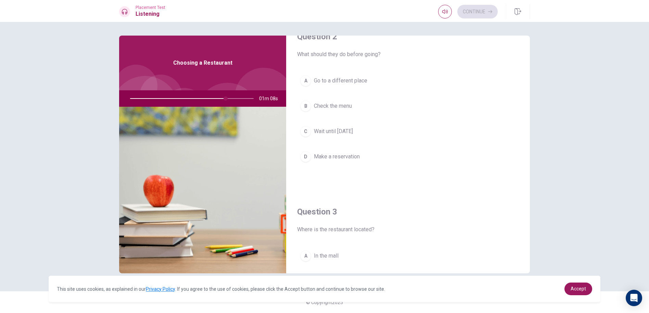
scroll to position [205, 0]
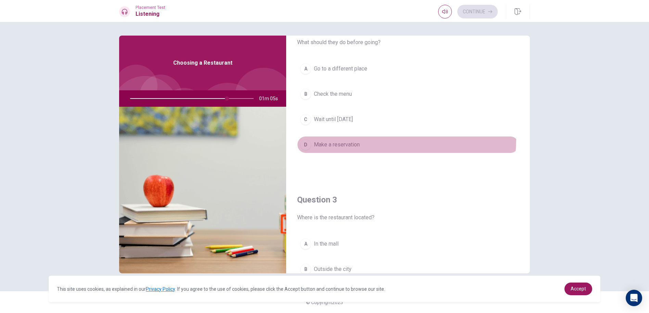
click at [377, 139] on button "D Make a reservation" at bounding box center [408, 144] width 222 height 17
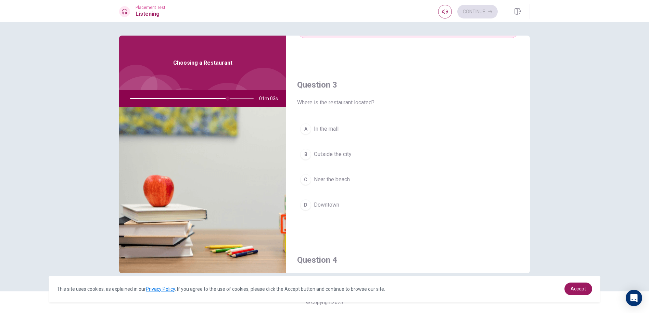
scroll to position [342, 0]
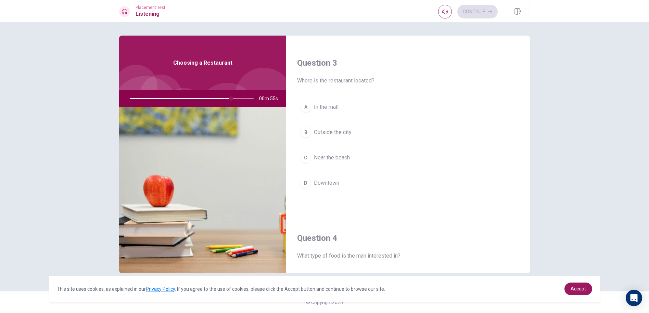
click at [362, 154] on button "C Near the beach" at bounding box center [408, 157] width 222 height 17
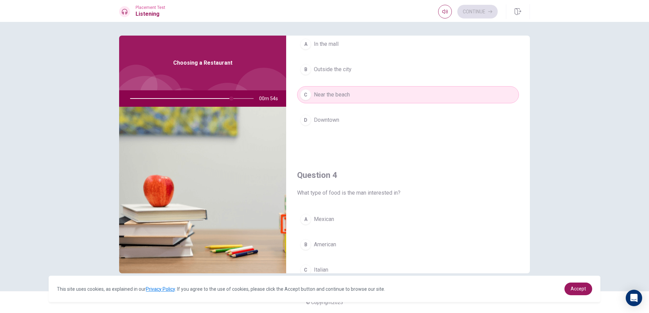
scroll to position [514, 0]
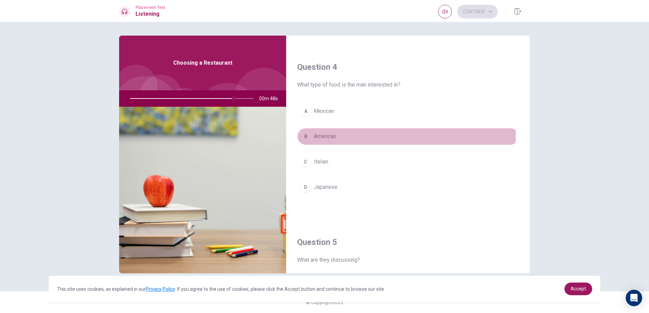
click at [368, 135] on button "B American" at bounding box center [408, 136] width 222 height 17
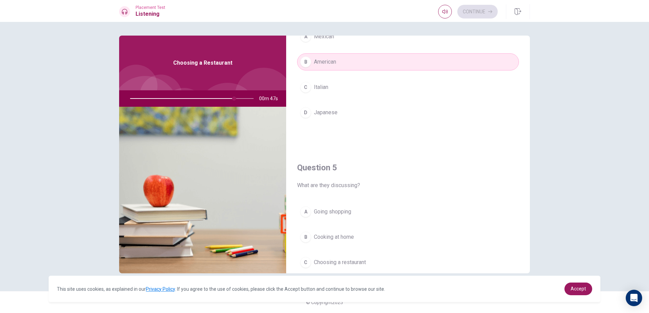
scroll to position [639, 0]
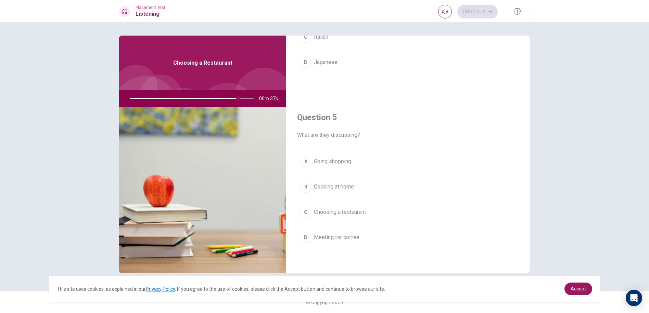
click at [349, 184] on span "Cooking at home" at bounding box center [334, 187] width 40 height 8
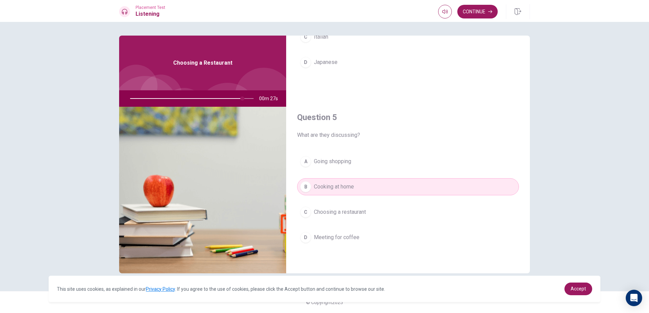
drag, startPoint x: 241, startPoint y: 97, endPoint x: 254, endPoint y: 97, distance: 13.4
click at [254, 97] on div at bounding box center [190, 98] width 137 height 16
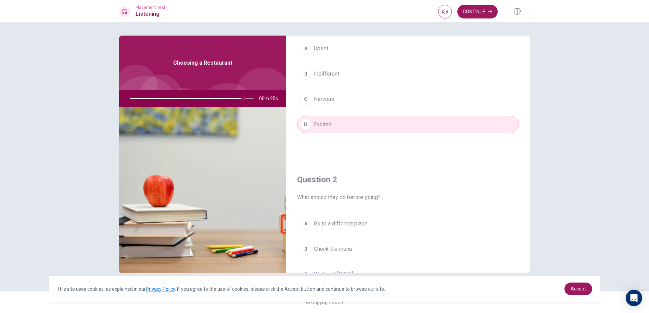
scroll to position [0, 0]
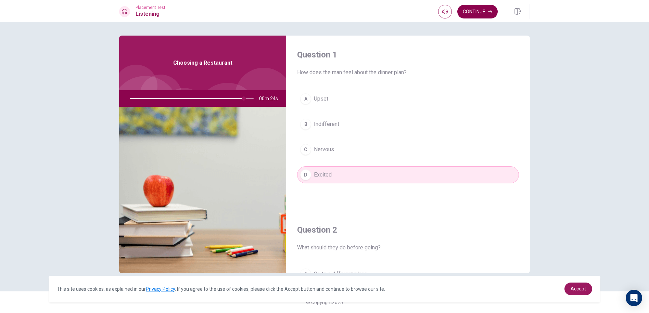
click at [471, 11] on button "Continue" at bounding box center [477, 12] width 40 height 14
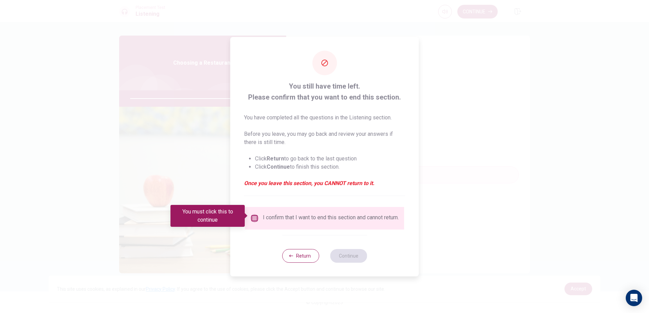
click at [253, 215] on input "You must click this to continue" at bounding box center [255, 218] width 8 height 8
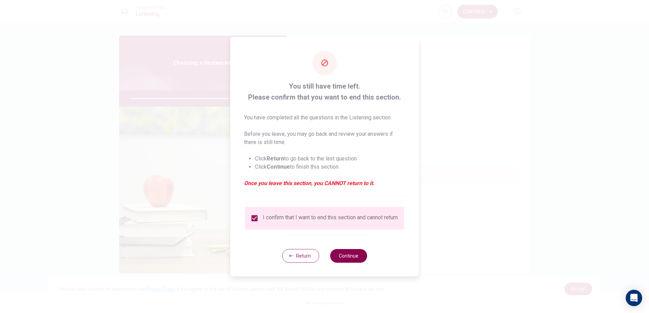
click at [350, 262] on button "Continue" at bounding box center [348, 256] width 37 height 14
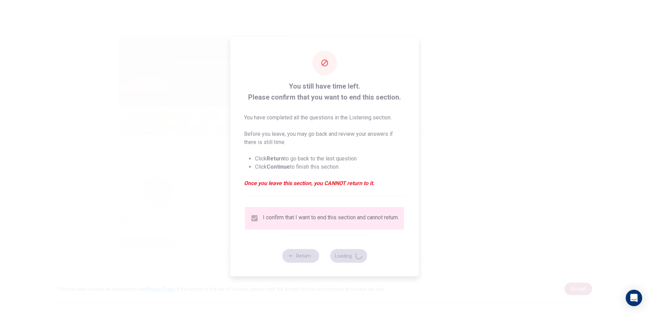
type input "94"
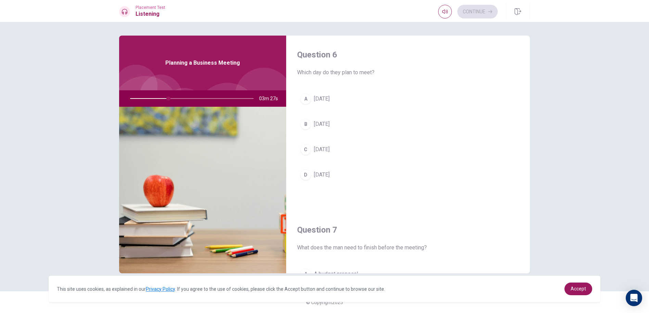
click at [340, 96] on button "A [DATE]" at bounding box center [408, 98] width 222 height 17
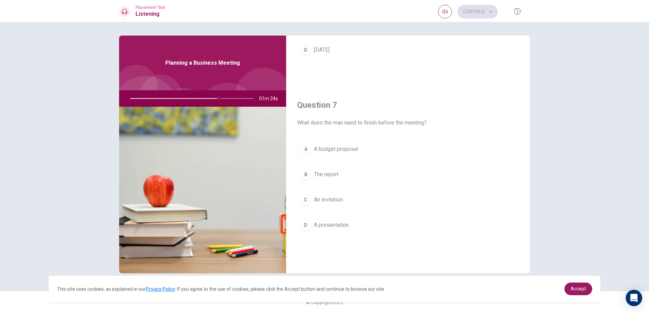
scroll to position [137, 0]
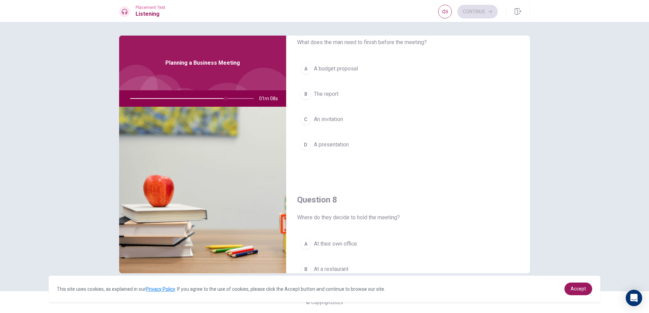
click at [396, 143] on button "D A presentation" at bounding box center [408, 144] width 222 height 17
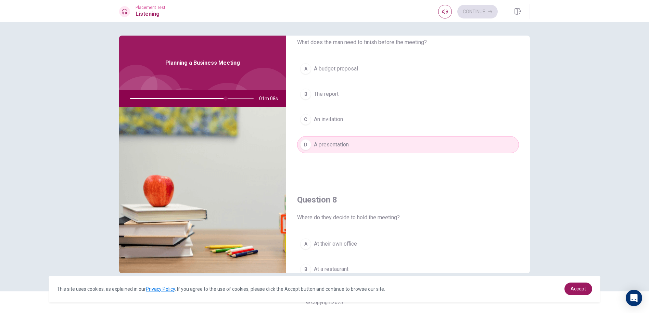
scroll to position [342, 0]
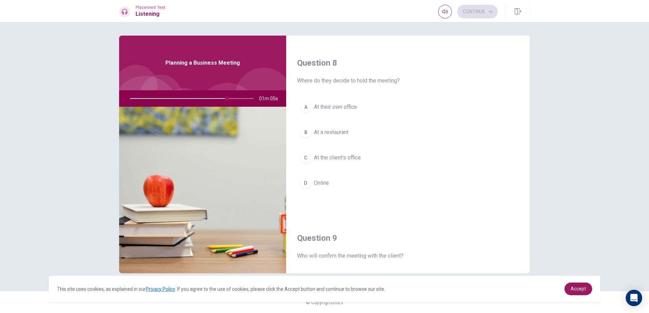
click at [368, 104] on button "A At their own office" at bounding box center [408, 107] width 222 height 17
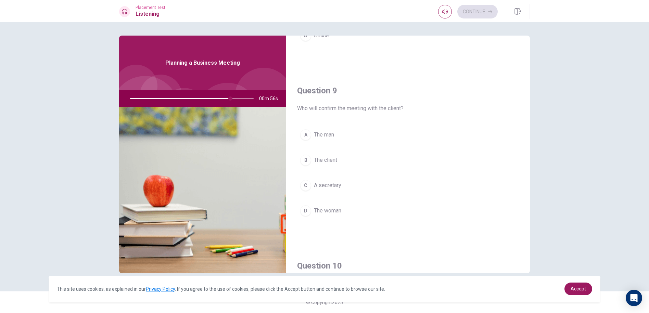
scroll to position [514, 0]
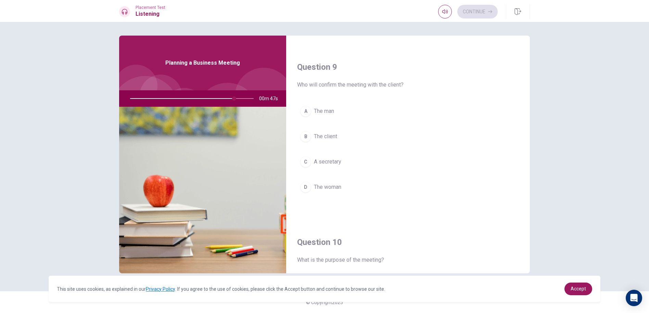
click at [361, 113] on button "A The man" at bounding box center [408, 111] width 222 height 17
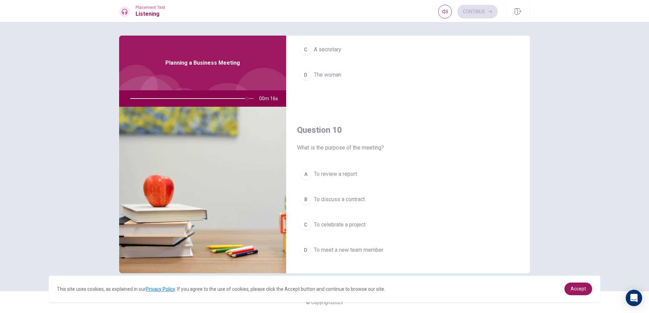
scroll to position [639, 0]
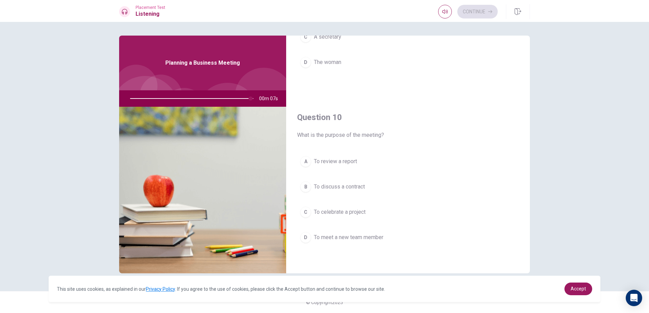
click at [373, 234] on div "A To review a report B To discuss a contract C To celebrate a project D To meet…" at bounding box center [408, 206] width 222 height 107
click at [372, 245] on button "D To meet a new team member" at bounding box center [408, 237] width 222 height 17
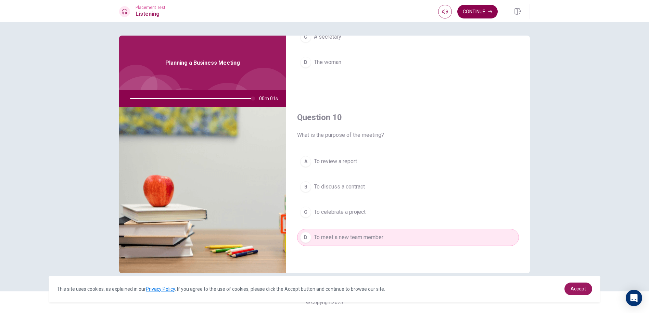
click at [469, 16] on button "Continue" at bounding box center [477, 12] width 40 height 14
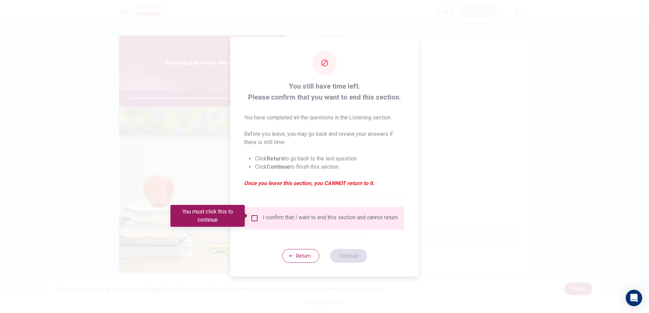
type input "0"
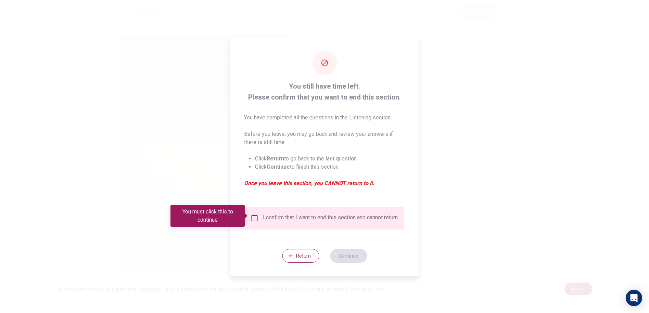
click at [248, 215] on span at bounding box center [247, 215] width 4 height 5
click at [255, 219] on input "You must click this to continue" at bounding box center [255, 218] width 8 height 8
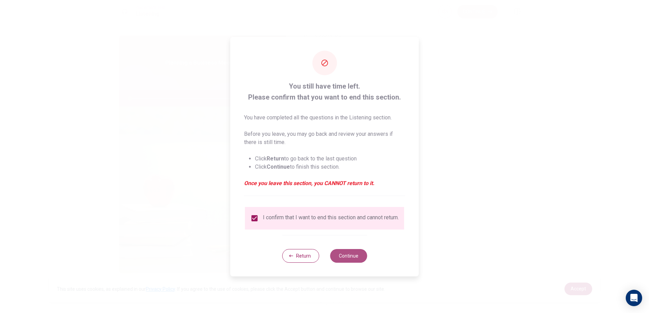
click at [351, 263] on button "Continue" at bounding box center [348, 256] width 37 height 14
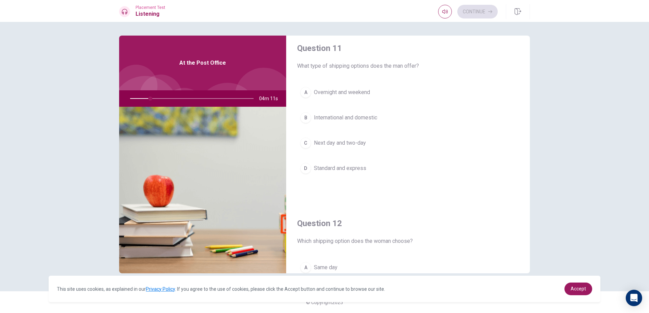
scroll to position [0, 0]
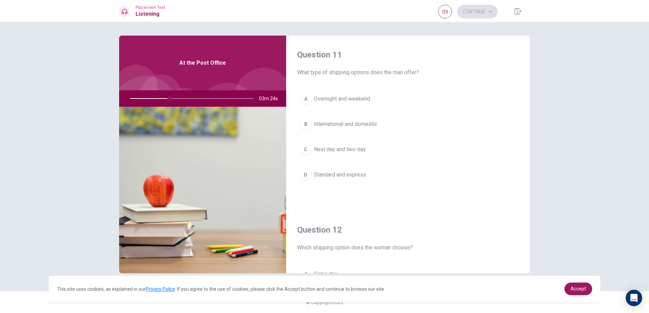
click at [359, 153] on span "Next day and two-day" at bounding box center [340, 150] width 52 height 8
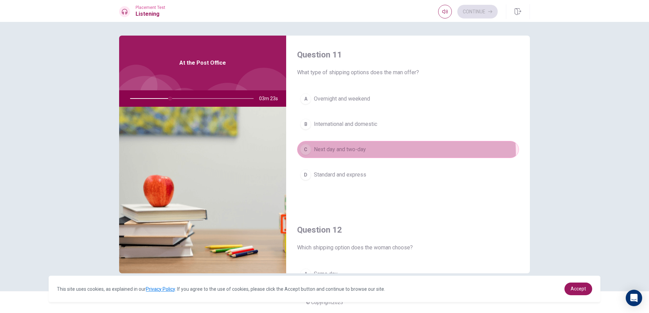
click at [359, 153] on span "Next day and two-day" at bounding box center [340, 150] width 52 height 8
click at [359, 154] on button "C Next day and two-day" at bounding box center [408, 149] width 222 height 17
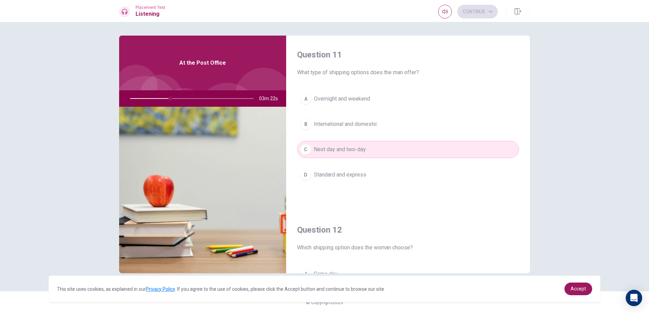
click at [359, 154] on button "C Next day and two-day" at bounding box center [408, 149] width 222 height 17
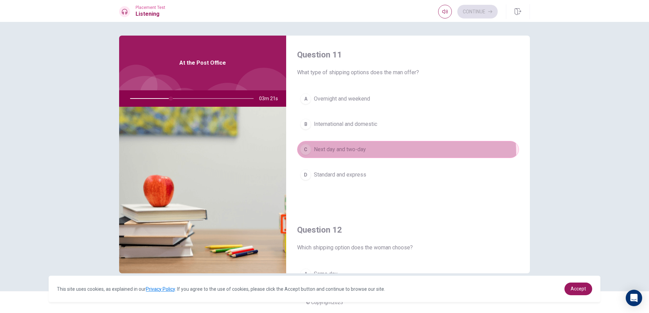
click at [359, 154] on button "C Next day and two-day" at bounding box center [408, 149] width 222 height 17
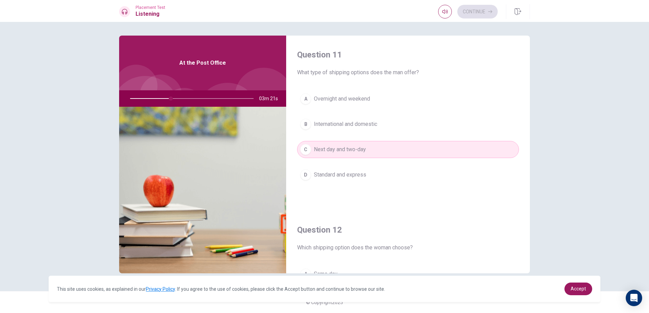
click at [361, 155] on button "C Next day and two-day" at bounding box center [408, 149] width 222 height 17
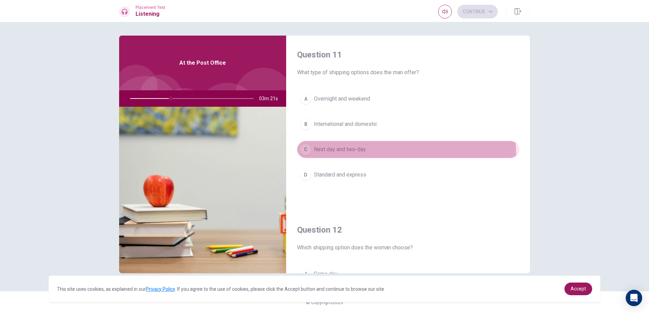
click at [361, 155] on button "C Next day and two-day" at bounding box center [408, 149] width 222 height 17
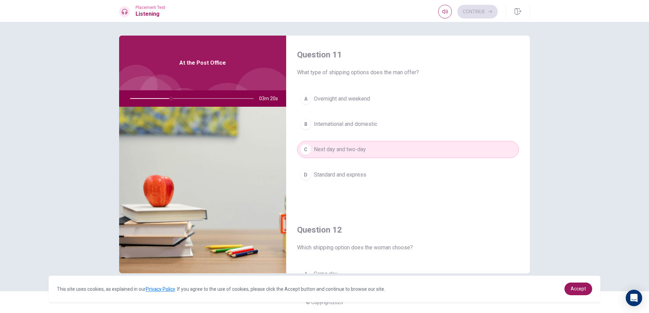
click at [361, 155] on button "C Next day and two-day" at bounding box center [408, 149] width 222 height 17
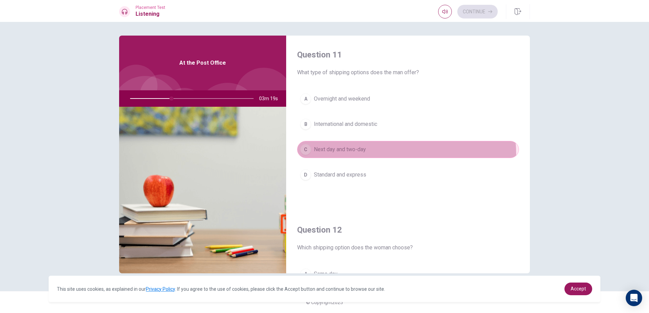
click at [361, 155] on button "C Next day and two-day" at bounding box center [408, 149] width 222 height 17
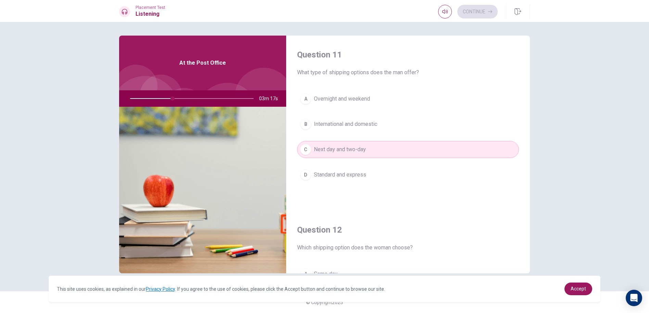
click at [361, 155] on button "C Next day and two-day" at bounding box center [408, 149] width 222 height 17
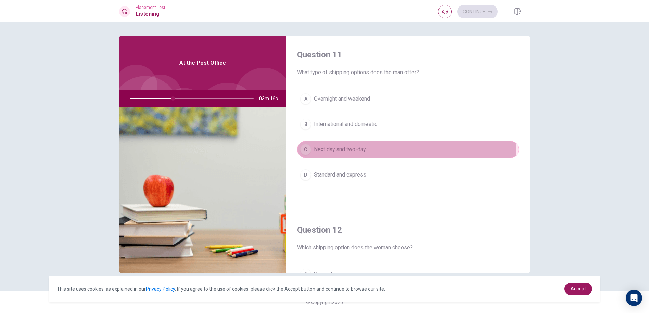
click at [361, 155] on button "C Next day and two-day" at bounding box center [408, 149] width 222 height 17
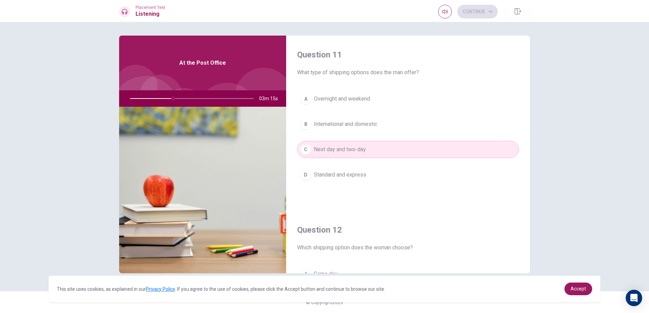
click at [361, 155] on button "C Next day and two-day" at bounding box center [408, 149] width 222 height 17
click at [349, 155] on button "C Next day and two-day" at bounding box center [408, 149] width 222 height 17
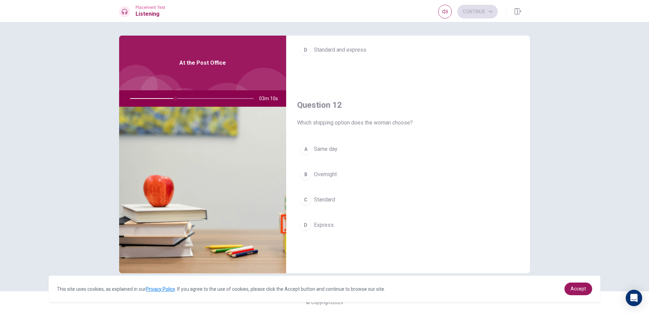
scroll to position [137, 0]
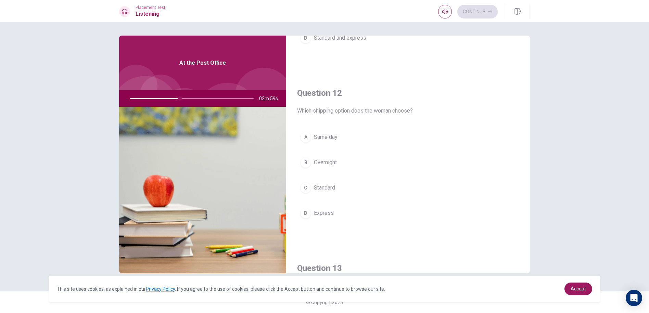
click at [348, 142] on button "A Same day" at bounding box center [408, 137] width 222 height 17
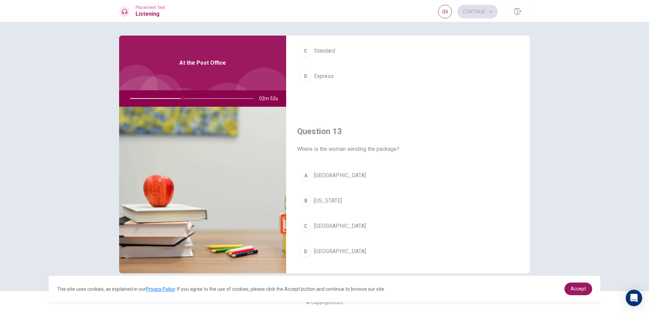
scroll to position [308, 0]
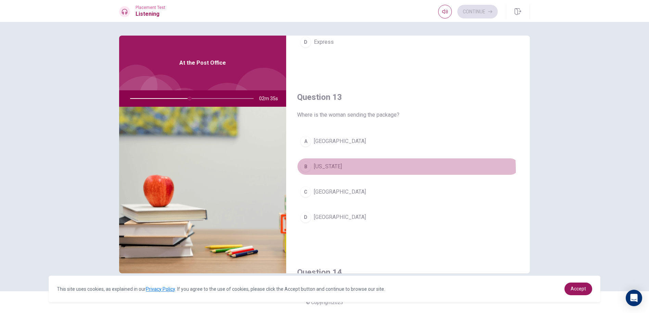
click at [337, 171] on button "B [US_STATE]" at bounding box center [408, 166] width 222 height 17
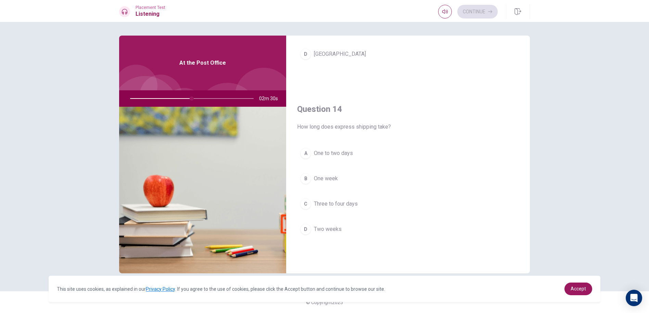
scroll to position [467, 0]
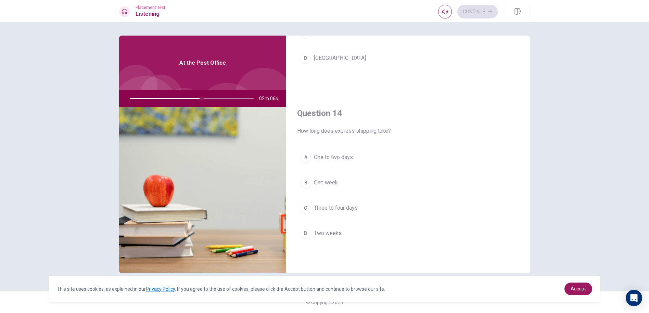
click at [353, 161] on span "One to two days" at bounding box center [333, 157] width 39 height 8
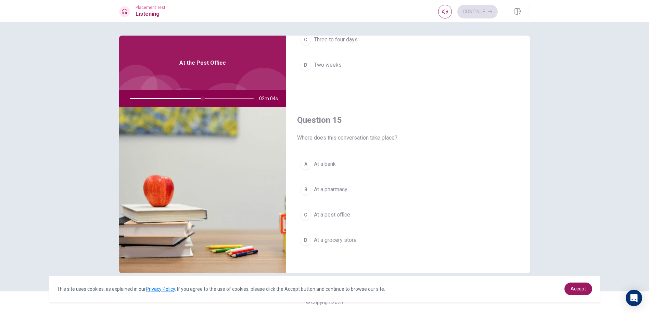
scroll to position [639, 0]
click at [353, 214] on button "C At a post office" at bounding box center [408, 212] width 222 height 17
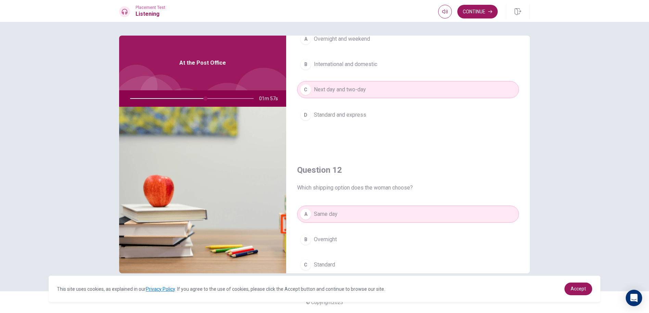
scroll to position [0, 0]
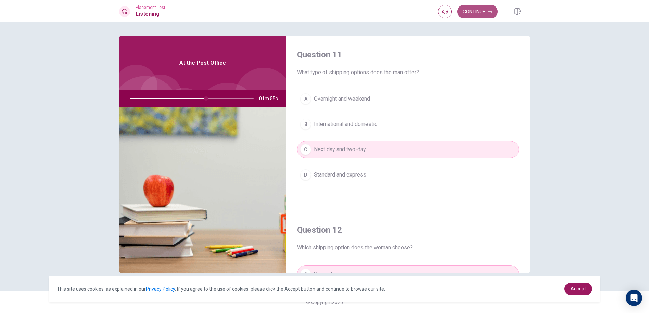
click at [479, 10] on button "Continue" at bounding box center [477, 12] width 40 height 14
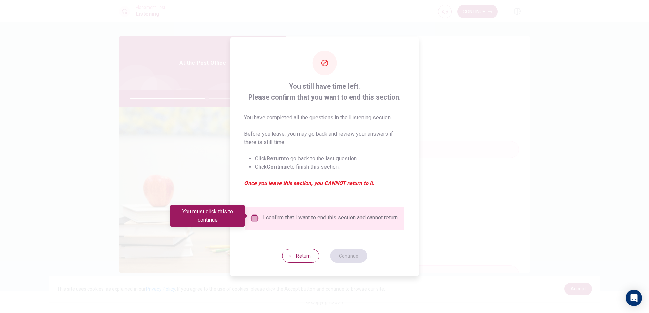
click at [252, 214] on input "You must click this to continue" at bounding box center [255, 218] width 8 height 8
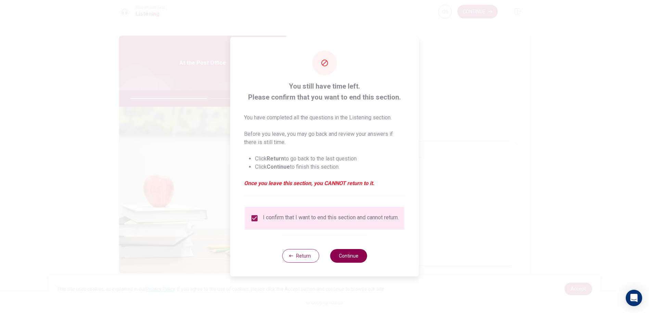
click at [354, 254] on button "Continue" at bounding box center [348, 256] width 37 height 14
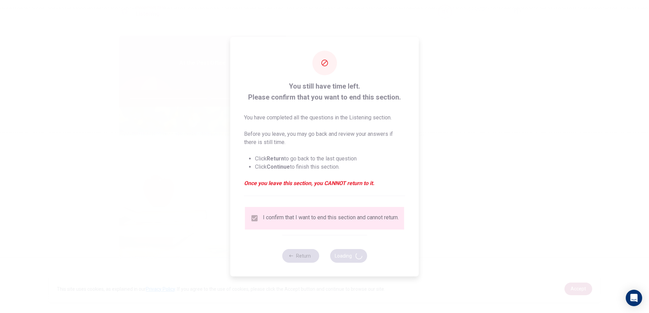
type input "64"
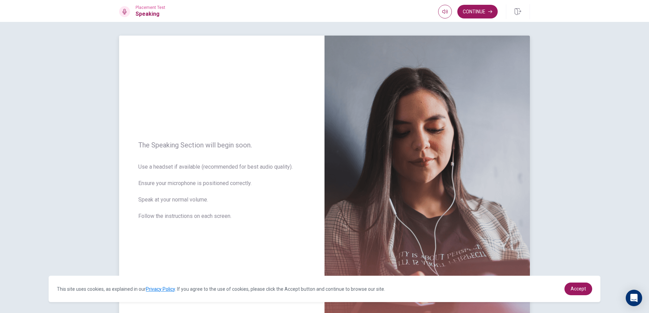
drag, startPoint x: 392, startPoint y: 145, endPoint x: 437, endPoint y: 152, distance: 45.4
click at [411, 151] on img at bounding box center [427, 185] width 205 height 299
drag, startPoint x: 437, startPoint y: 152, endPoint x: 302, endPoint y: 275, distance: 183.0
click at [302, 276] on body "This site uses cookies, as explained in our Privacy Policy . If you agree to th…" at bounding box center [324, 156] width 649 height 313
click at [605, 105] on div "The Speaking Section will begin soon. Use a headset if available (recommended f…" at bounding box center [324, 167] width 649 height 291
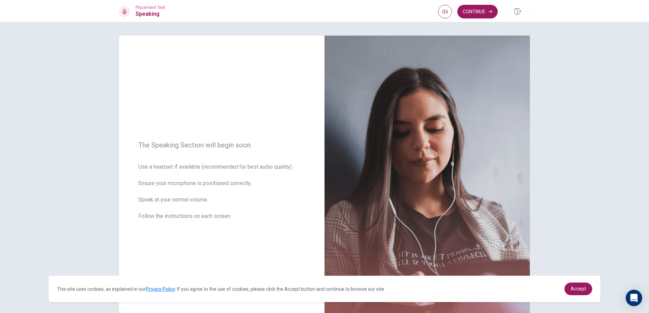
click at [598, 103] on div "The Speaking Section will begin soon. Use a headset if available (recommended f…" at bounding box center [324, 167] width 649 height 291
click at [602, 114] on div "The Speaking Section will begin soon. Use a headset if available (recommended f…" at bounding box center [324, 167] width 649 height 291
click at [486, 13] on button "Continue" at bounding box center [477, 12] width 40 height 14
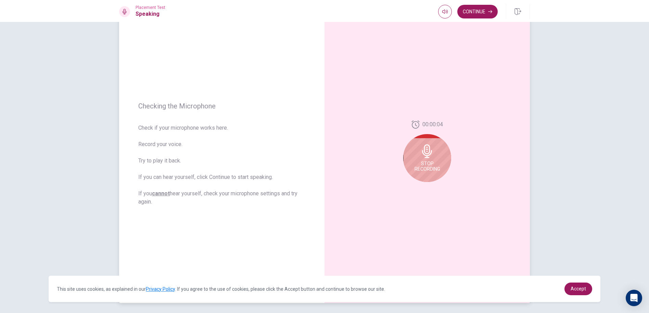
scroll to position [57, 0]
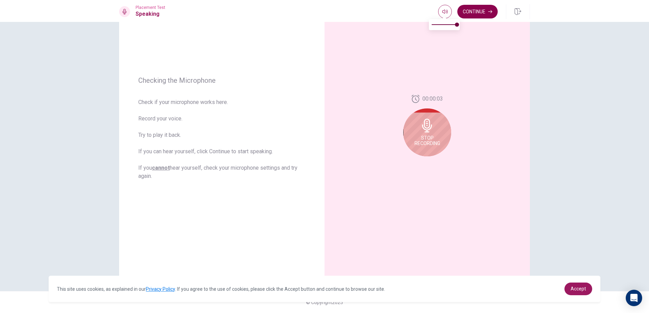
click at [481, 9] on button "Continue" at bounding box center [477, 12] width 40 height 14
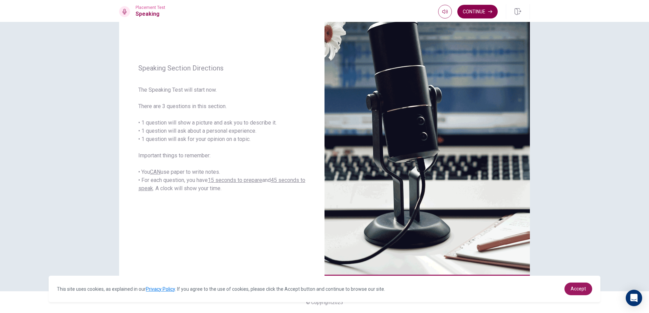
click at [470, 15] on button "Continue" at bounding box center [477, 12] width 40 height 14
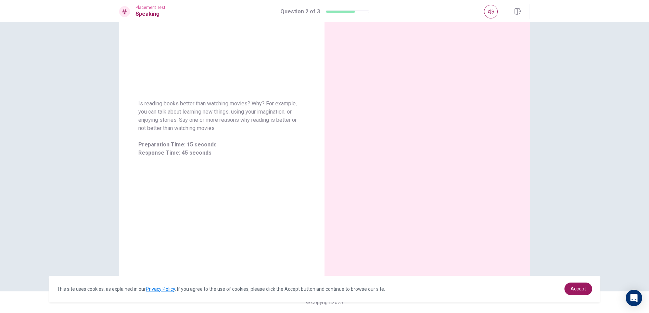
scroll to position [0, 0]
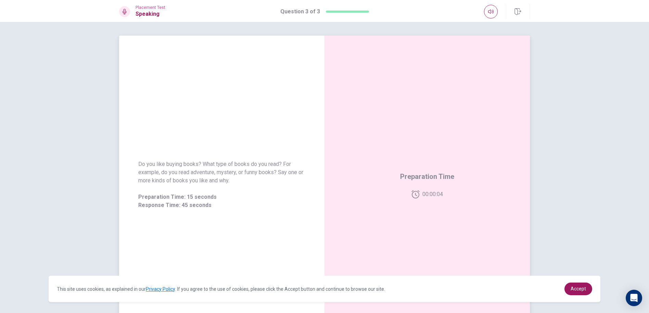
drag, startPoint x: 137, startPoint y: 171, endPoint x: 328, endPoint y: 165, distance: 191.2
click at [328, 165] on div "Do you like buying books? What type of books do you read? For example, do you r…" at bounding box center [324, 185] width 411 height 299
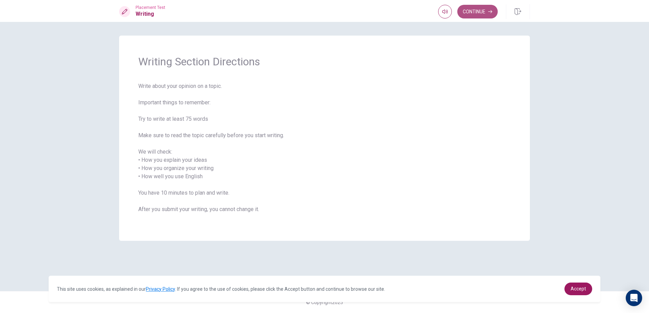
click at [475, 13] on button "Continue" at bounding box center [477, 12] width 40 height 14
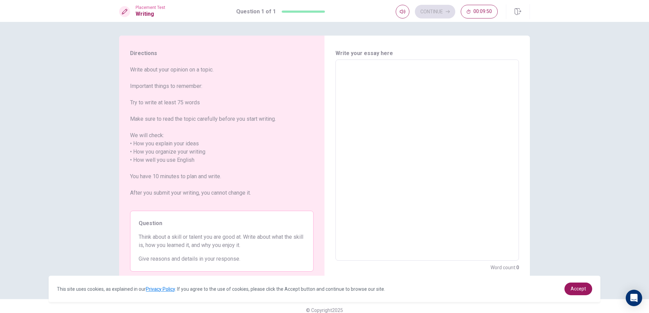
scroll to position [8, 0]
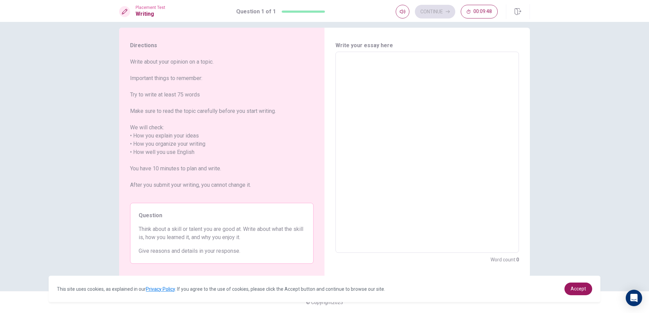
click at [366, 68] on textarea at bounding box center [427, 153] width 174 height 190
type textarea "j"
type textarea "x"
type textarea "jj"
type textarea "x"
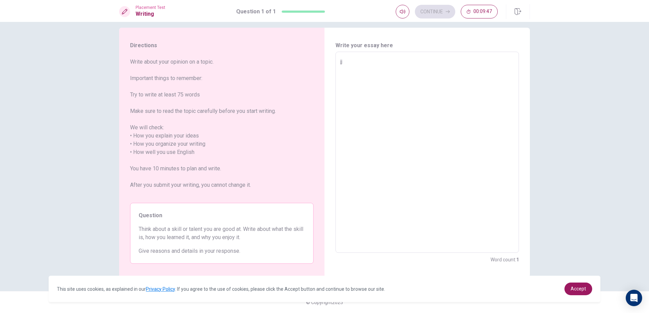
type textarea "jjj"
type textarea "x"
type textarea "jjjj"
type textarea "x"
type textarea "jjjjj"
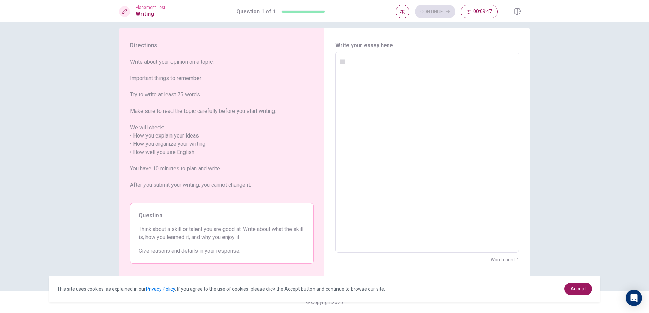
type textarea "x"
type textarea "jjjjjj"
type textarea "x"
type textarea "jjjjjjj"
type textarea "x"
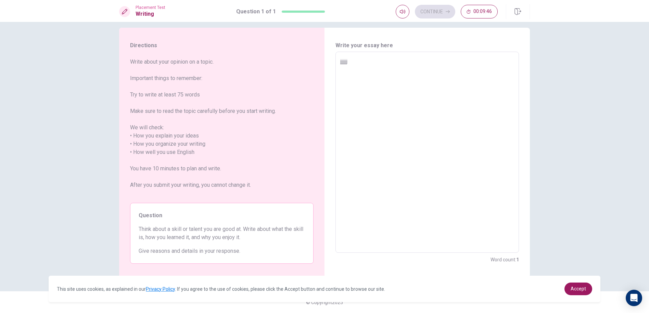
type textarea "jjjjjjjj"
type textarea "x"
type textarea "jjjjjjj"
type textarea "x"
type textarea "jjjjjj"
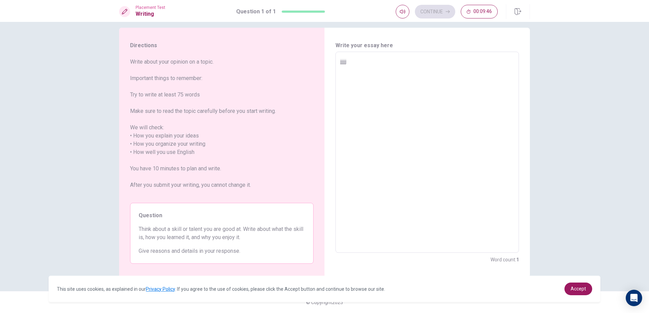
type textarea "x"
type textarea "jjjjj"
type textarea "x"
type textarea "jjjj"
type textarea "x"
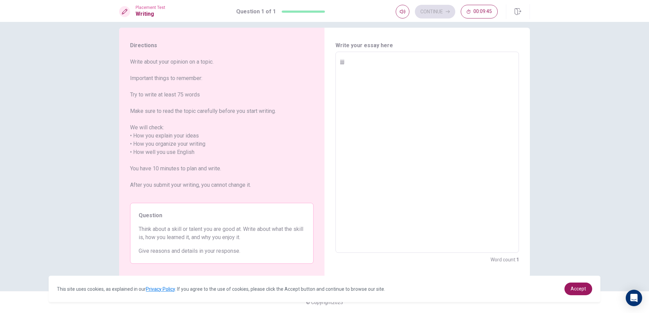
type textarea "jjj"
type textarea "x"
type textarea "jj"
type textarea "x"
type textarea "j"
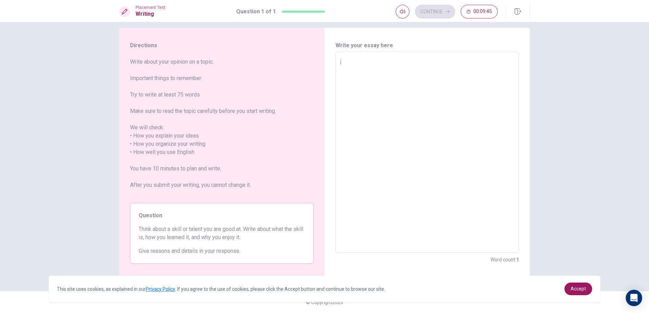
type textarea "x"
click at [370, 74] on textarea at bounding box center [427, 153] width 174 height 190
type textarea "I"
type textarea "x"
type textarea "I"
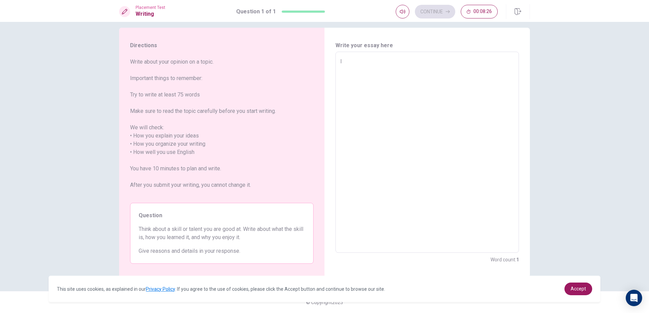
type textarea "x"
type textarea "I t"
type textarea "x"
type textarea "I th"
type textarea "x"
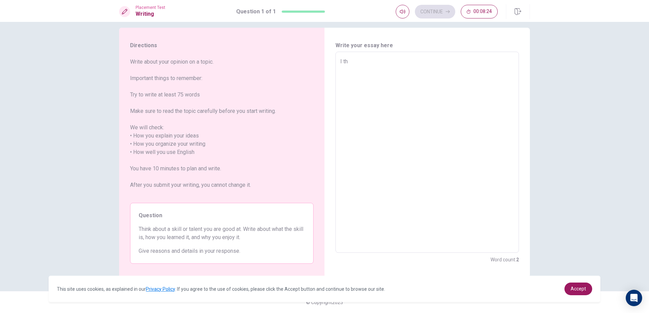
type textarea "I thi"
type textarea "x"
type textarea "I thih"
type textarea "x"
type textarea "I thi"
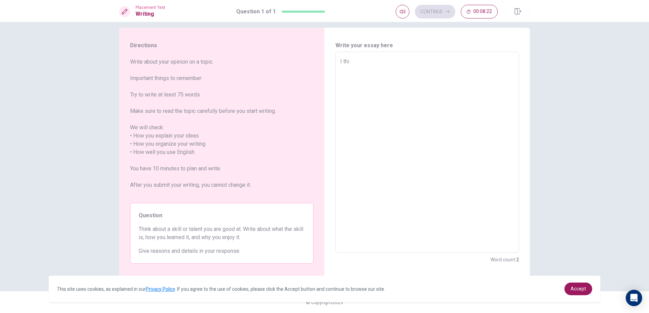
type textarea "x"
type textarea "I thin"
type textarea "x"
type textarea "I think"
type textarea "x"
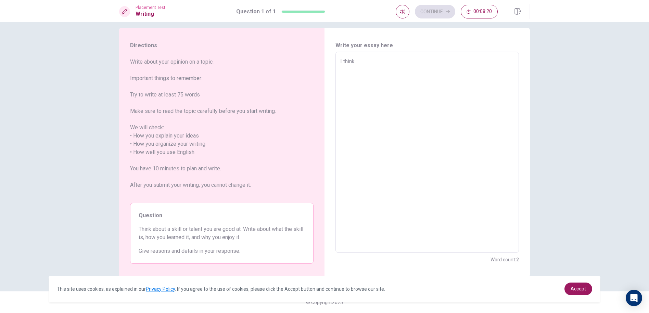
type textarea "I think"
type textarea "x"
type textarea "I think m"
type textarea "x"
type textarea "I think mt"
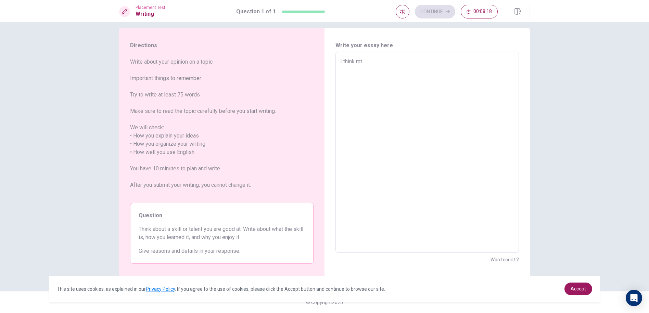
type textarea "x"
type textarea "I think mt"
type textarea "x"
type textarea "I think mt"
type textarea "x"
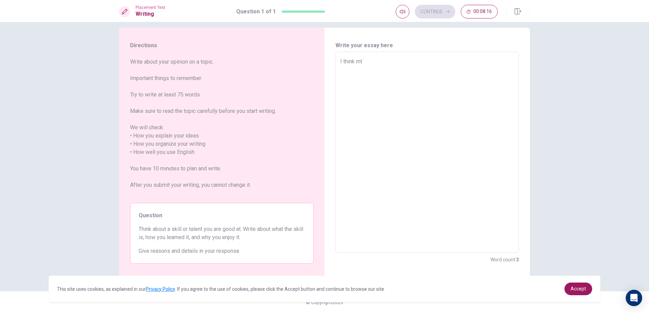
type textarea "I think mty"
type textarea "x"
type textarea "I think mty"
type textarea "x"
type textarea "I think mty"
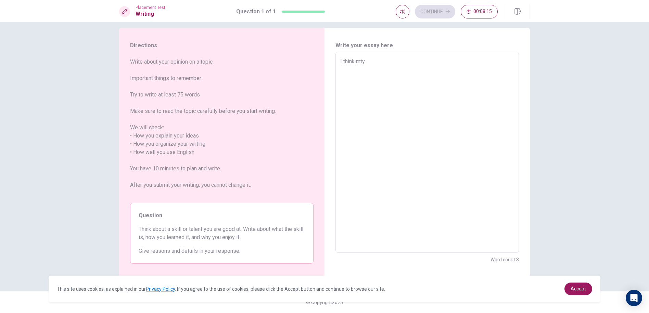
type textarea "x"
type textarea "I think mt"
type textarea "x"
type textarea "I think m"
type textarea "x"
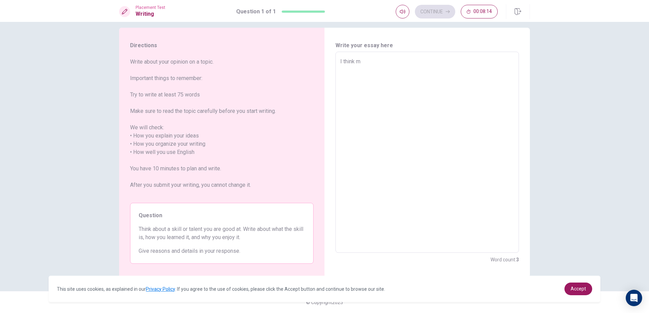
type textarea "I think my"
type textarea "x"
type textarea "I think my"
type textarea "x"
type textarea "I think my"
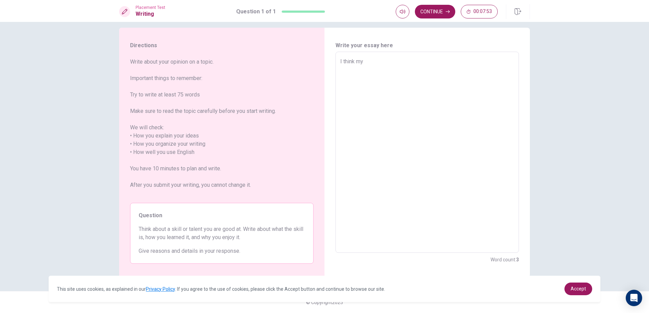
click at [391, 70] on textarea "I think my" at bounding box center [427, 153] width 174 height 190
type textarea "x"
type textarea "I think my p"
type textarea "x"
type textarea "I think my pl"
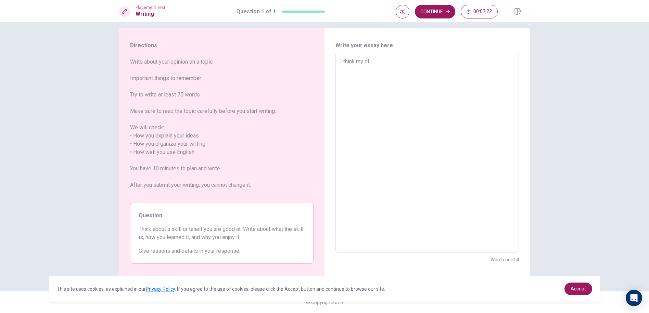
type textarea "x"
type textarea "I think my pla"
type textarea "x"
type textarea "I think my play"
type textarea "x"
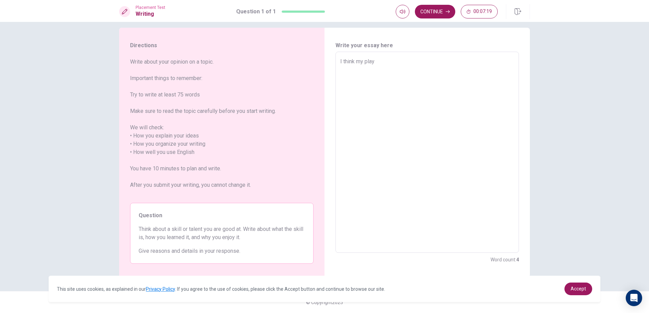
type textarea "I think my playi"
type textarea "x"
type textarea "I think my playin"
type textarea "x"
type textarea "I think my playing"
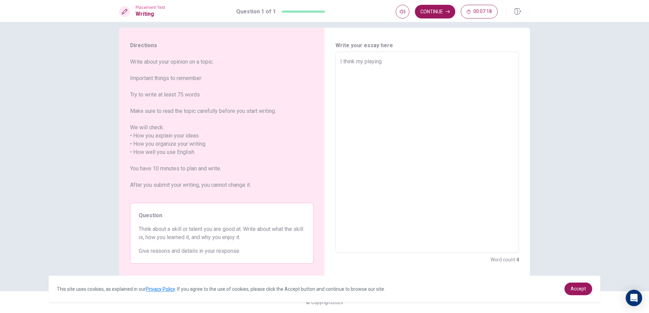
type textarea "x"
type textarea "I think my playing"
type textarea "x"
type textarea "I think my playing p"
type textarea "x"
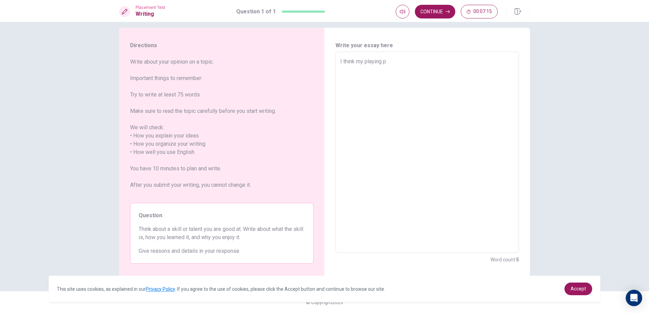
type textarea "I think my playing pi"
type textarea "x"
type textarea "I think my playing pia"
type textarea "x"
type textarea "I think my playing pian"
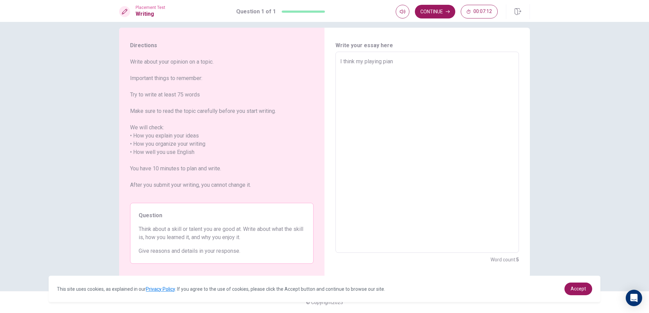
type textarea "x"
type textarea "I think my playing piano"
type textarea "x"
type textarea "I think my playing piano"
click at [362, 62] on textarea "I think my playing piano" at bounding box center [427, 153] width 174 height 190
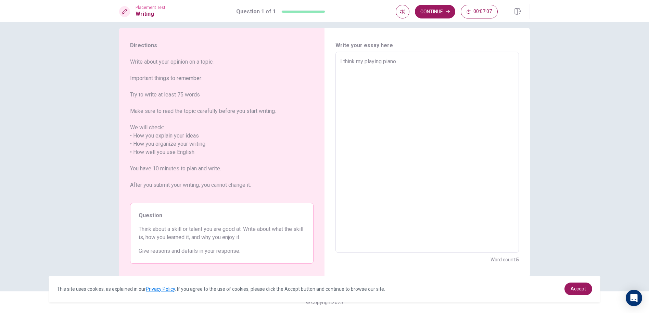
type textarea "x"
type textarea "I think m playing piano"
type textarea "x"
type textarea "I think playing piano"
type textarea "x"
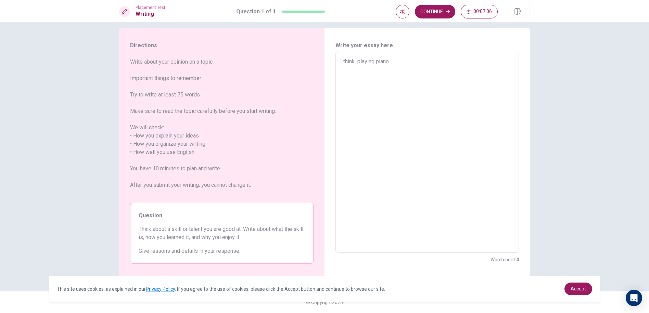
type textarea "I think playing piano"
type textarea "x"
type textarea "I think playing piano"
type textarea "x"
type textarea "I think I playing piano"
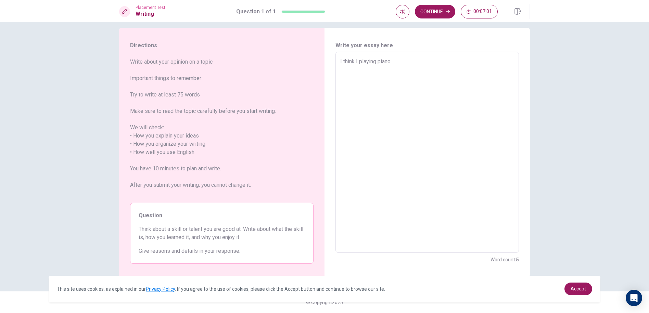
type textarea "x"
type textarea "I think I' playing piano"
type textarea "x"
type textarea "I think I'm playing piano"
type textarea "x"
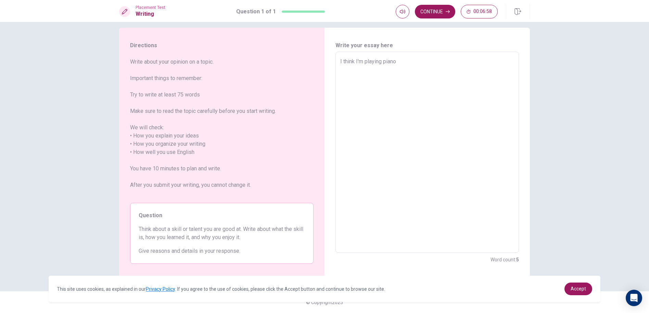
type textarea "I think I'm playing piano"
type textarea "x"
type textarea "I think I'm g playing piano"
type textarea "x"
type textarea "I think I'm go playing piano"
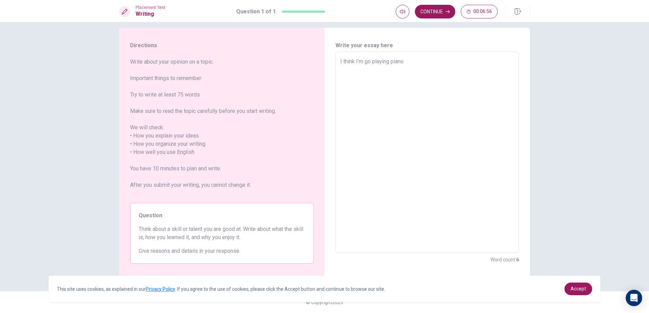
type textarea "x"
type textarea "I think I'm goo playing piano"
type textarea "x"
type textarea "I think I'm good playing piano"
type textarea "x"
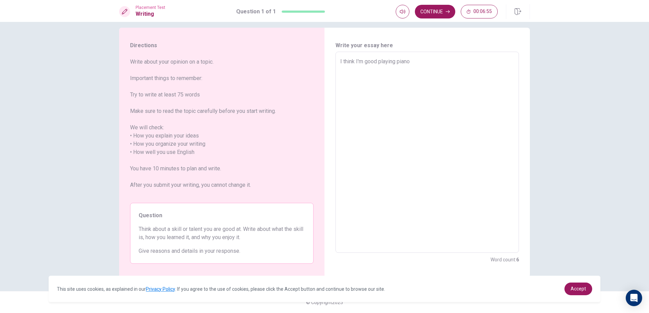
type textarea "I think I'm good playing piano"
type textarea "x"
type textarea "I think I'm good a playing piano"
type textarea "x"
type textarea "I think I'm good at playing piano"
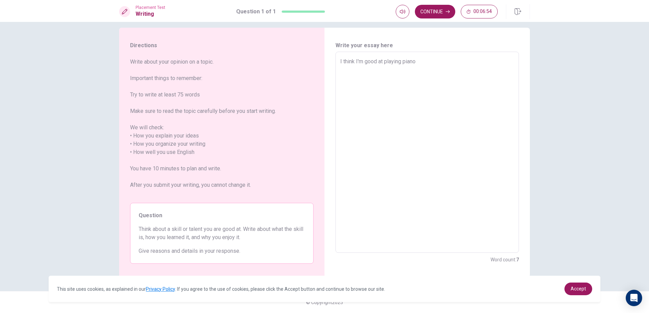
type textarea "x"
type textarea "I think I'm good at playing piano"
click at [430, 59] on textarea "I think I'm good at playing piano" at bounding box center [427, 153] width 174 height 190
type textarea "x"
type textarea "I think I'm good at playing piano"
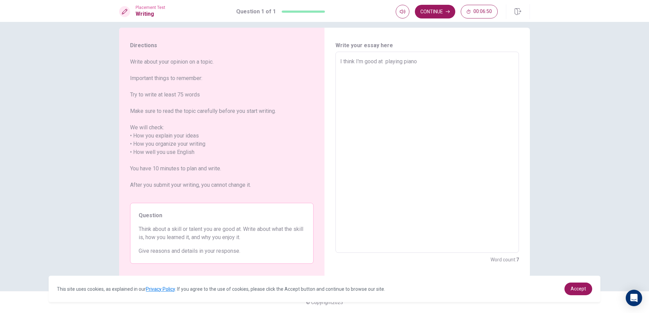
type textarea "x"
type textarea "I think I'm good at playing piano."
type textarea "x"
type textarea "I think I'm good at playing piano.B"
type textarea "x"
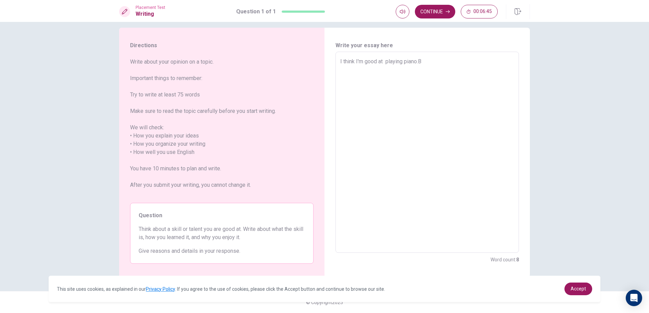
type textarea "I think I'm good at playing [DOMAIN_NAME]"
type textarea "x"
type textarea "I think I'm good at playing piano.Bec"
type textarea "x"
type textarea "I think I'm good at playing piano.Beca"
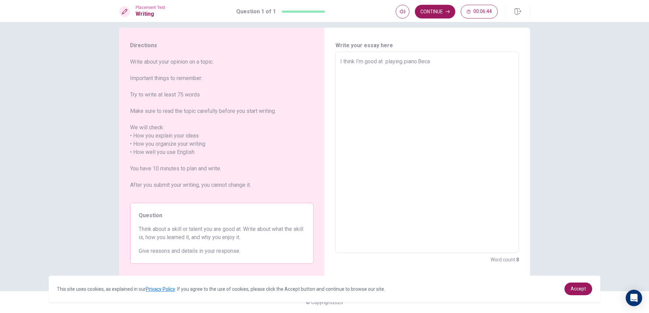
type textarea "x"
type textarea "I think I'm good at playing piano.Becau"
type textarea "x"
type textarea "I think I'm good at playing piano.Becaus"
type textarea "x"
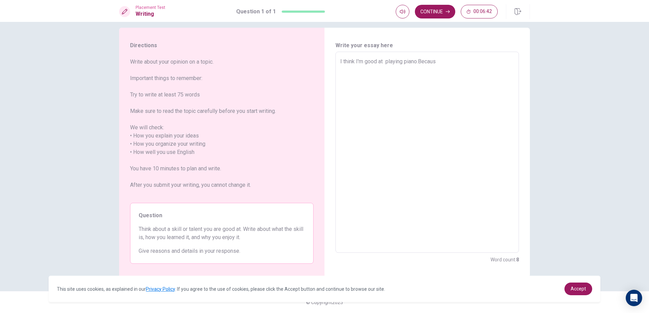
type textarea "I think I'm good at playing piano.Because"
type textarea "x"
type textarea "I think I'm good at playing piano.Because"
type textarea "x"
type textarea "I think I'm good at playing piano.Because w"
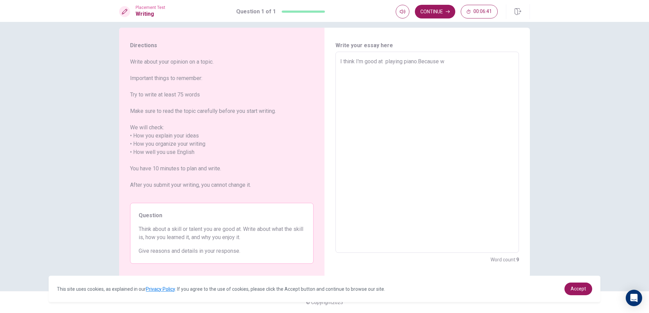
type textarea "x"
type textarea "I think I'm good at playing piano.Because wh"
type textarea "x"
type textarea "I think I'm good at playing piano.Because whe"
type textarea "x"
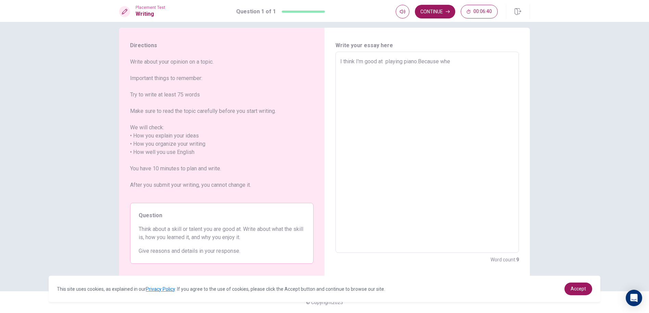
type textarea "I think I'm good at playing piano.Because when"
type textarea "x"
type textarea "I think I'm good at playing piano.Because when"
type textarea "x"
type textarea "I think I'm good at playing piano.Because when I"
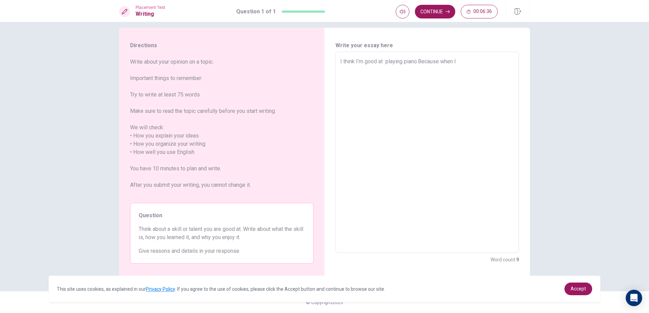
type textarea "x"
type textarea "I think I'm good at playing piano.Because when I"
type textarea "x"
type textarea "I think I'm good at playing piano.Because when I w"
type textarea "x"
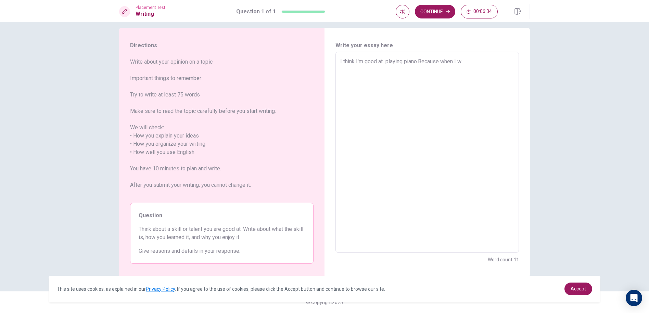
type textarea "I think I'm good at playing piano.Because when I wa"
type textarea "x"
type textarea "I think I'm good at playing piano.Because when I was"
type textarea "x"
type textarea "I think I'm good at playing piano.Because when I was"
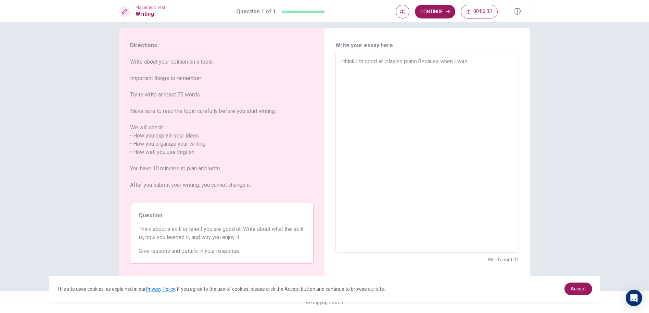
type textarea "x"
type textarea "I think I'm good at playing piano.Because when I was a"
type textarea "x"
type textarea "I think I'm good at playing piano.Because when I was a"
type textarea "x"
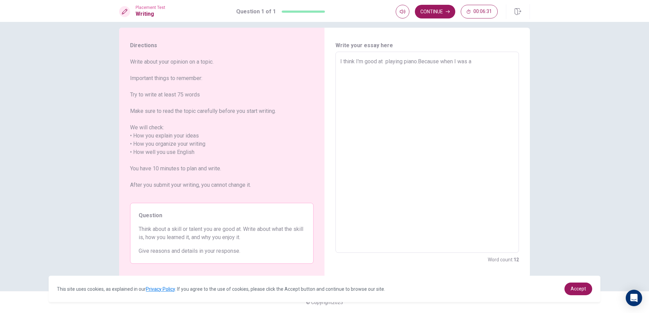
type textarea "I think I'm good at playing piano.Because when I was a c"
type textarea "x"
type textarea "I think I'm good at playing piano.Because when I was a ch"
type textarea "x"
type textarea "I think I'm good at playing piano.Because when I was a chi"
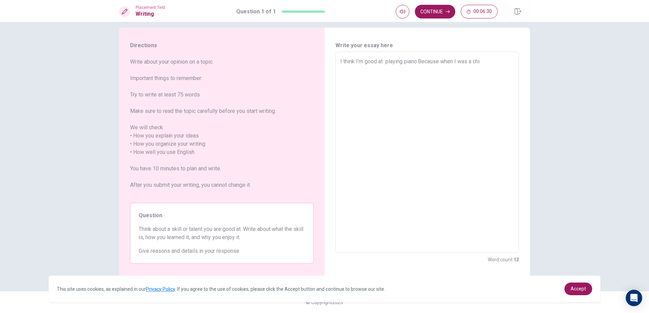
type textarea "x"
type textarea "I think I'm good at playing piano.Because when I was a chil"
type textarea "x"
type textarea "I think I'm good at playing piano.Because when I was a [GEOGRAPHIC_DATA]"
type textarea "x"
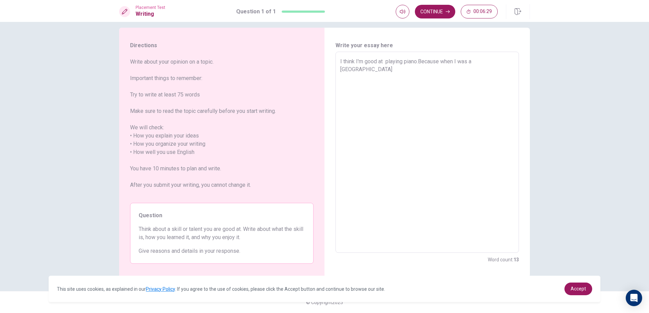
type textarea "I think I'm good at playing piano.Because when I was a chiled"
type textarea "x"
type textarea "I think I'm good at playing piano.Because when I was a [GEOGRAPHIC_DATA]"
type textarea "x"
type textarea "I think I'm good at playing piano.Because when I was a chil"
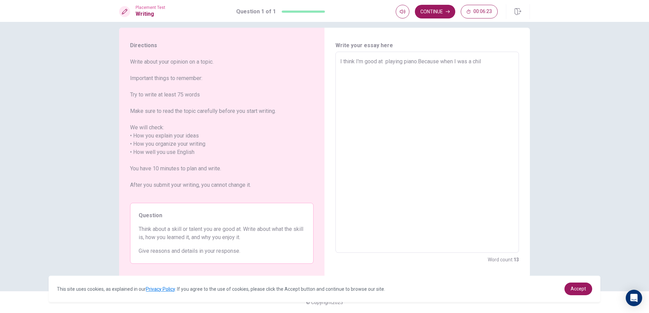
type textarea "x"
click at [388, 77] on textarea "I think I'm good at playing piano.Because when I was a children, my mum will st…" at bounding box center [427, 153] width 174 height 190
click at [406, 82] on textarea "I think I'm good at playing piano.Because when I was a children, my mum will st…" at bounding box center [427, 153] width 174 height 190
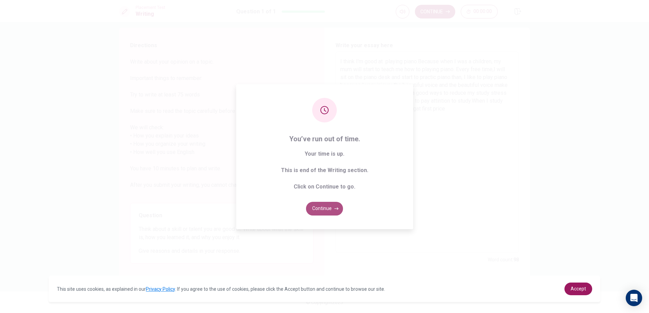
click at [332, 214] on button "Continue" at bounding box center [324, 209] width 37 height 14
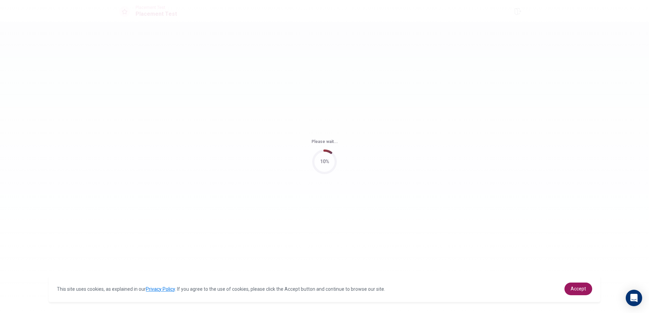
scroll to position [0, 0]
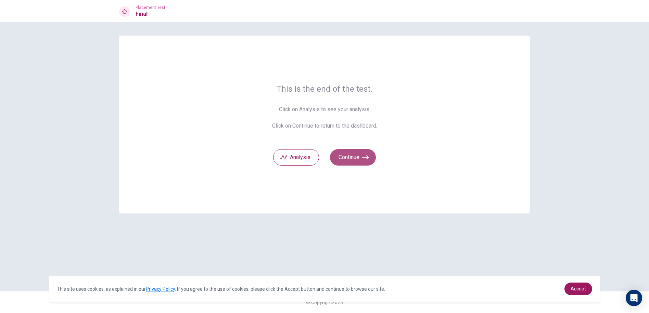
click at [349, 156] on button "Continue" at bounding box center [353, 157] width 46 height 16
